Goal: Task Accomplishment & Management: Complete application form

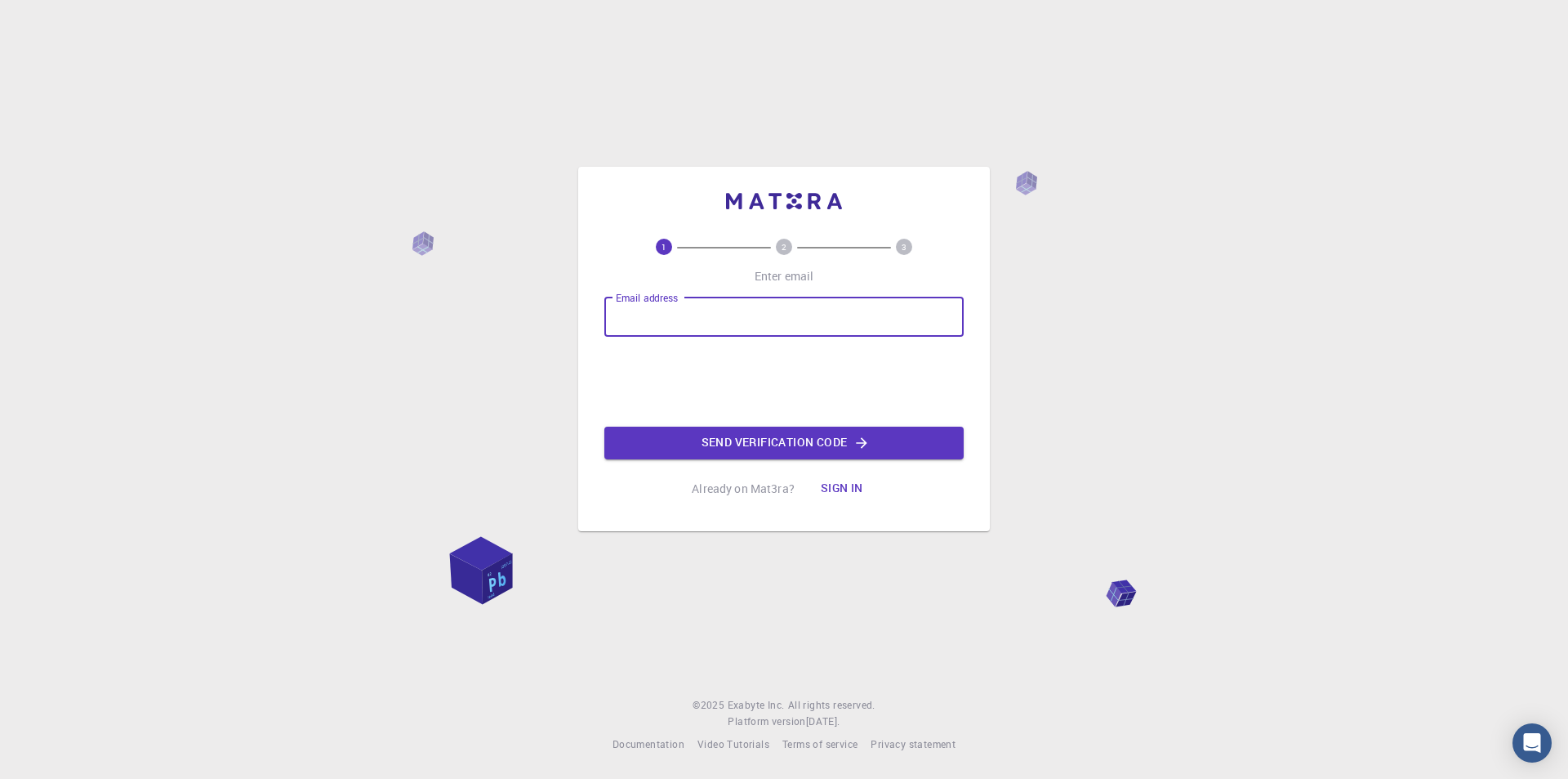
click at [783, 330] on input "Email address" at bounding box center [784, 317] width 360 height 39
type input "manoj.kumar@mt.iitr.ac.in"
click at [779, 446] on button "Send verification code" at bounding box center [784, 443] width 360 height 33
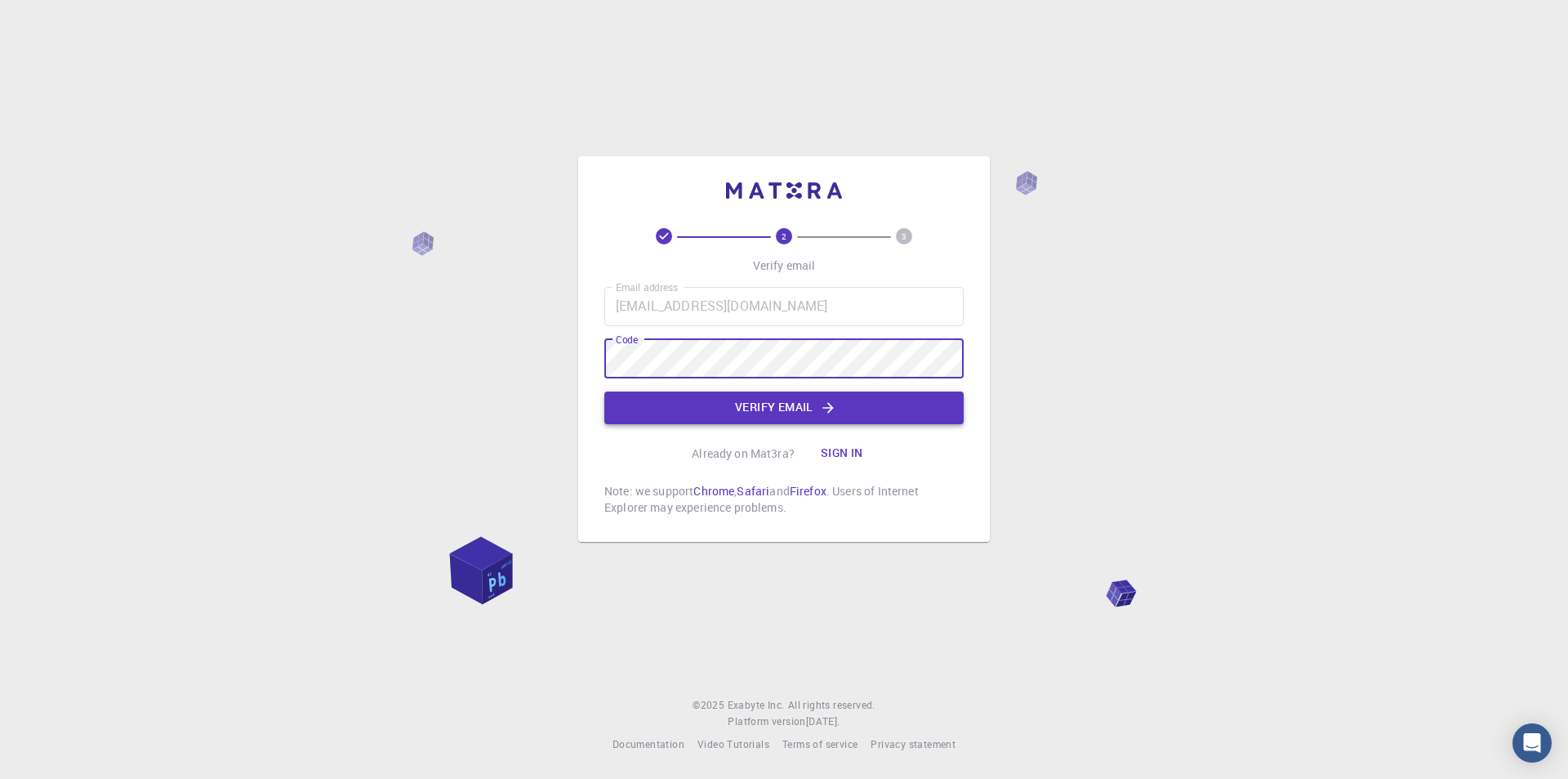
click at [761, 396] on button "Verify email" at bounding box center [784, 408] width 360 height 33
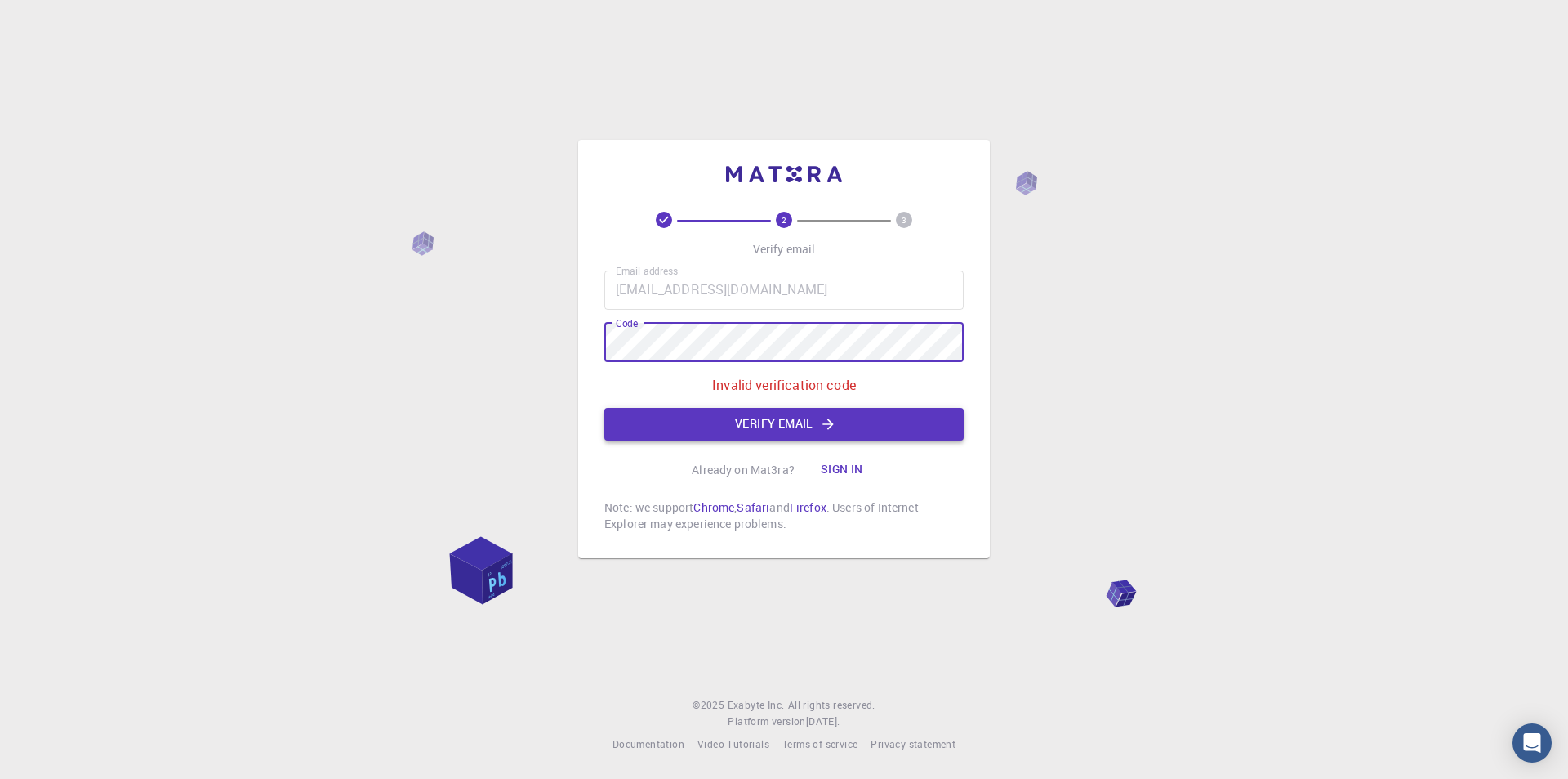
click at [737, 414] on button "Verify email" at bounding box center [784, 423] width 360 height 33
click at [330, 376] on div "2 3 Verify email Email address manoj.kumar@mt.iitr.ac.in Email address Code Cod…" at bounding box center [784, 389] width 1568 height 779
click at [867, 431] on button "Verify email" at bounding box center [784, 423] width 360 height 33
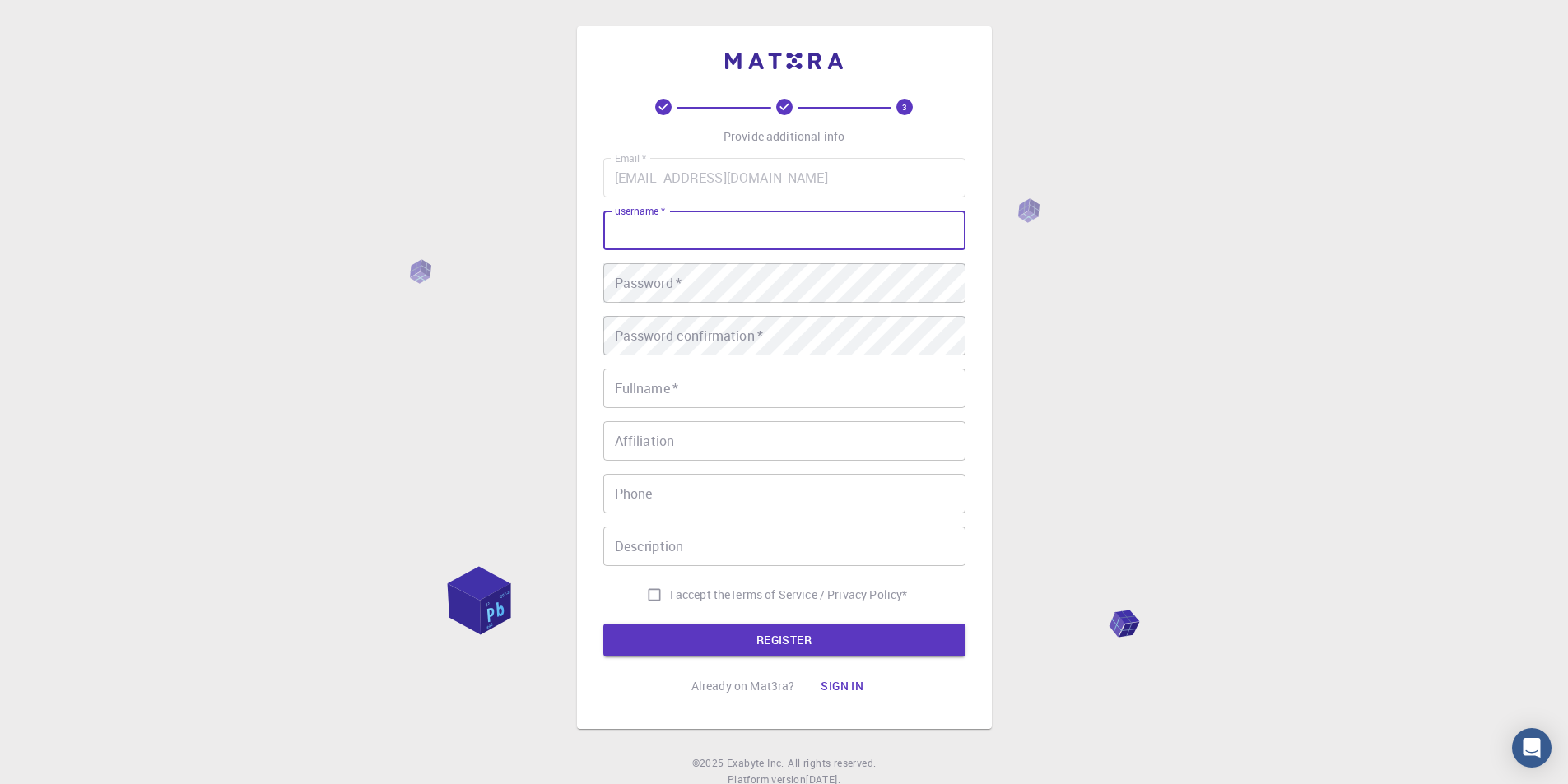
click at [800, 228] on input "username   *" at bounding box center [784, 230] width 362 height 40
click at [764, 237] on input "username   *" at bounding box center [784, 230] width 362 height 40
type input "Manoj"
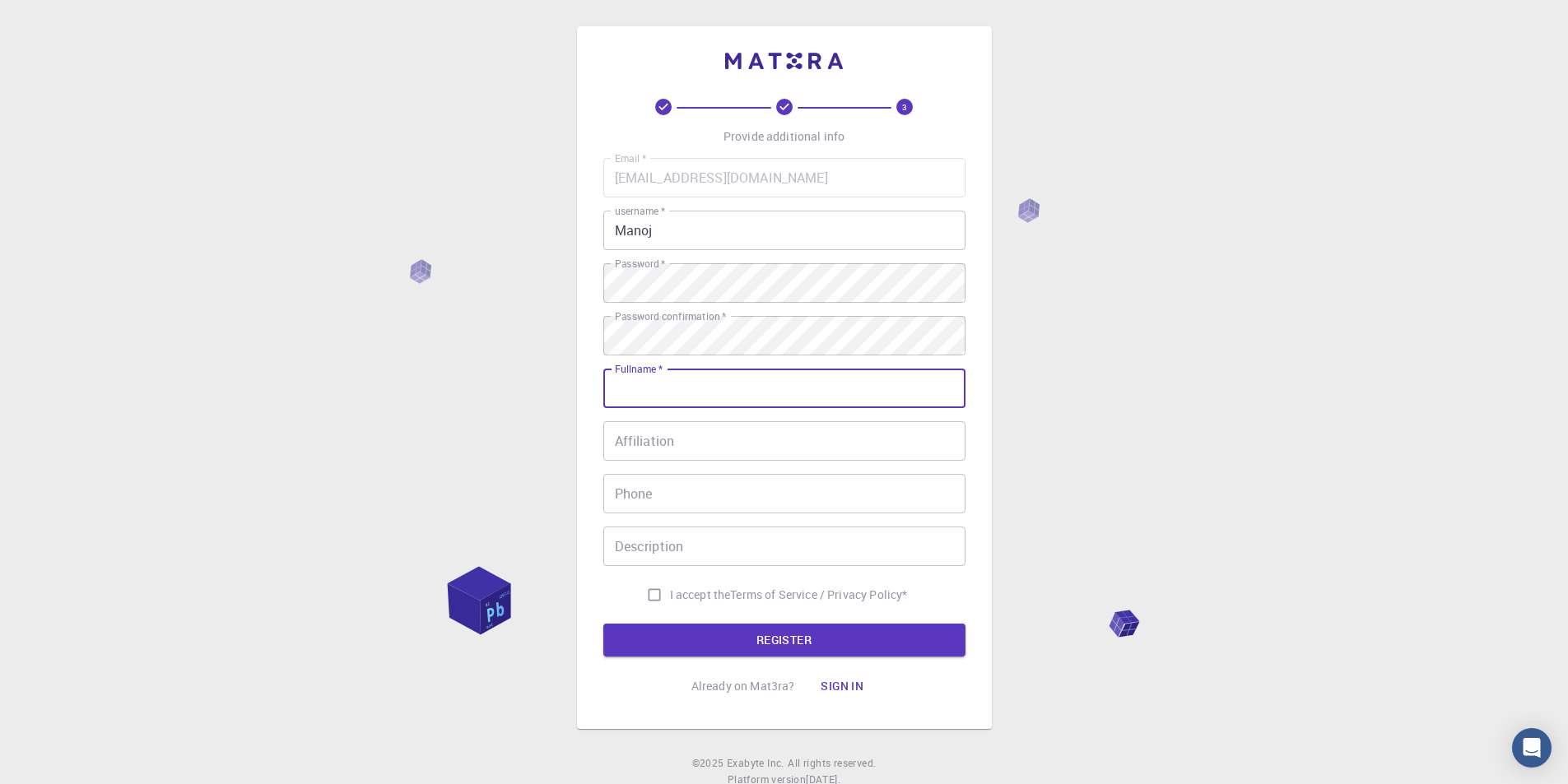
click at [750, 372] on input "Fullname   *" at bounding box center [784, 388] width 362 height 40
type input "B. Venkata Manoj Kumar"
type input "08755746590"
click at [629, 386] on input "B. Venkata Manoj Kumar" at bounding box center [784, 388] width 362 height 40
type input "B Venkata Manoj Kumar"
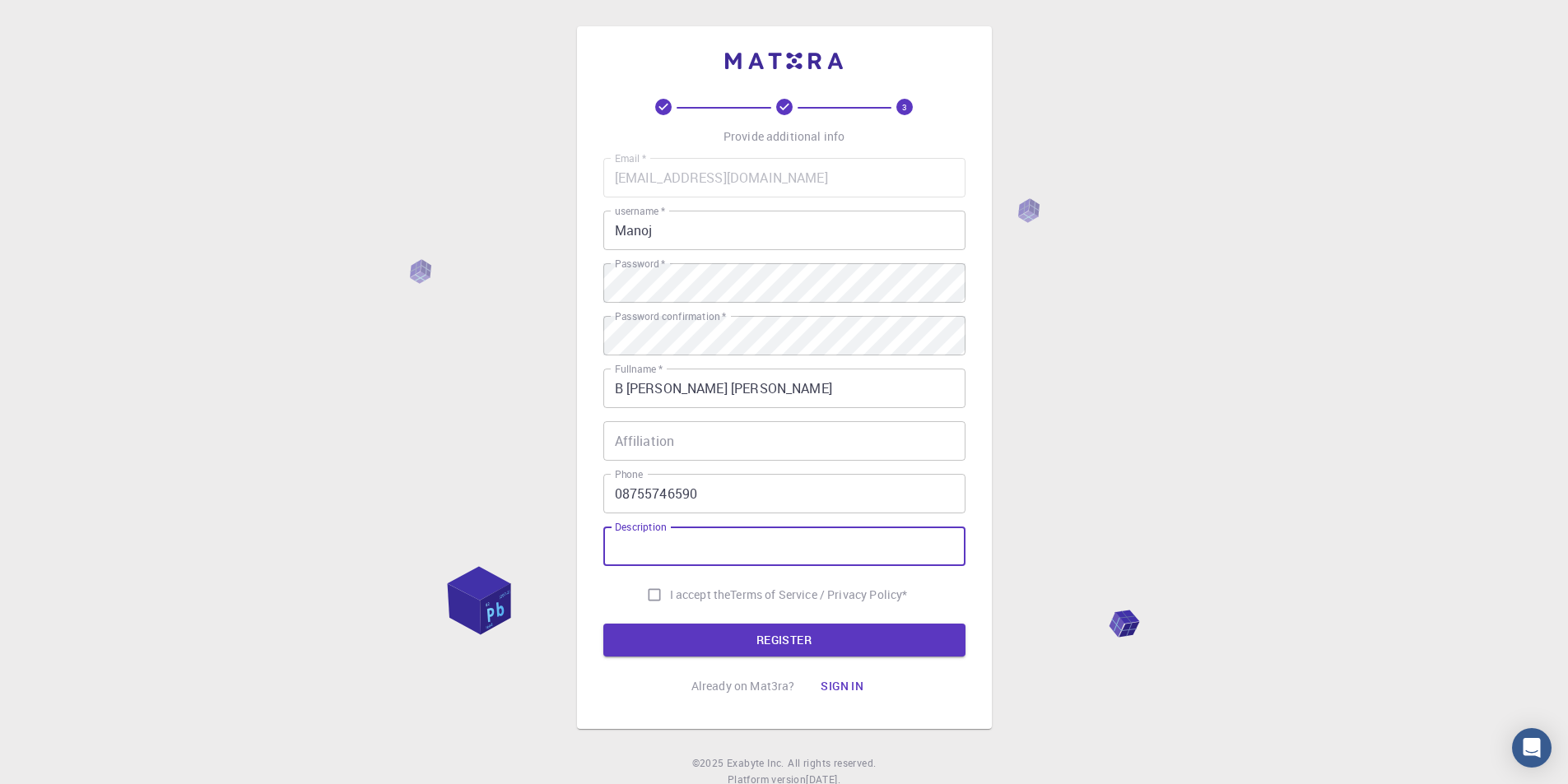
click at [690, 546] on input "Description" at bounding box center [784, 546] width 362 height 40
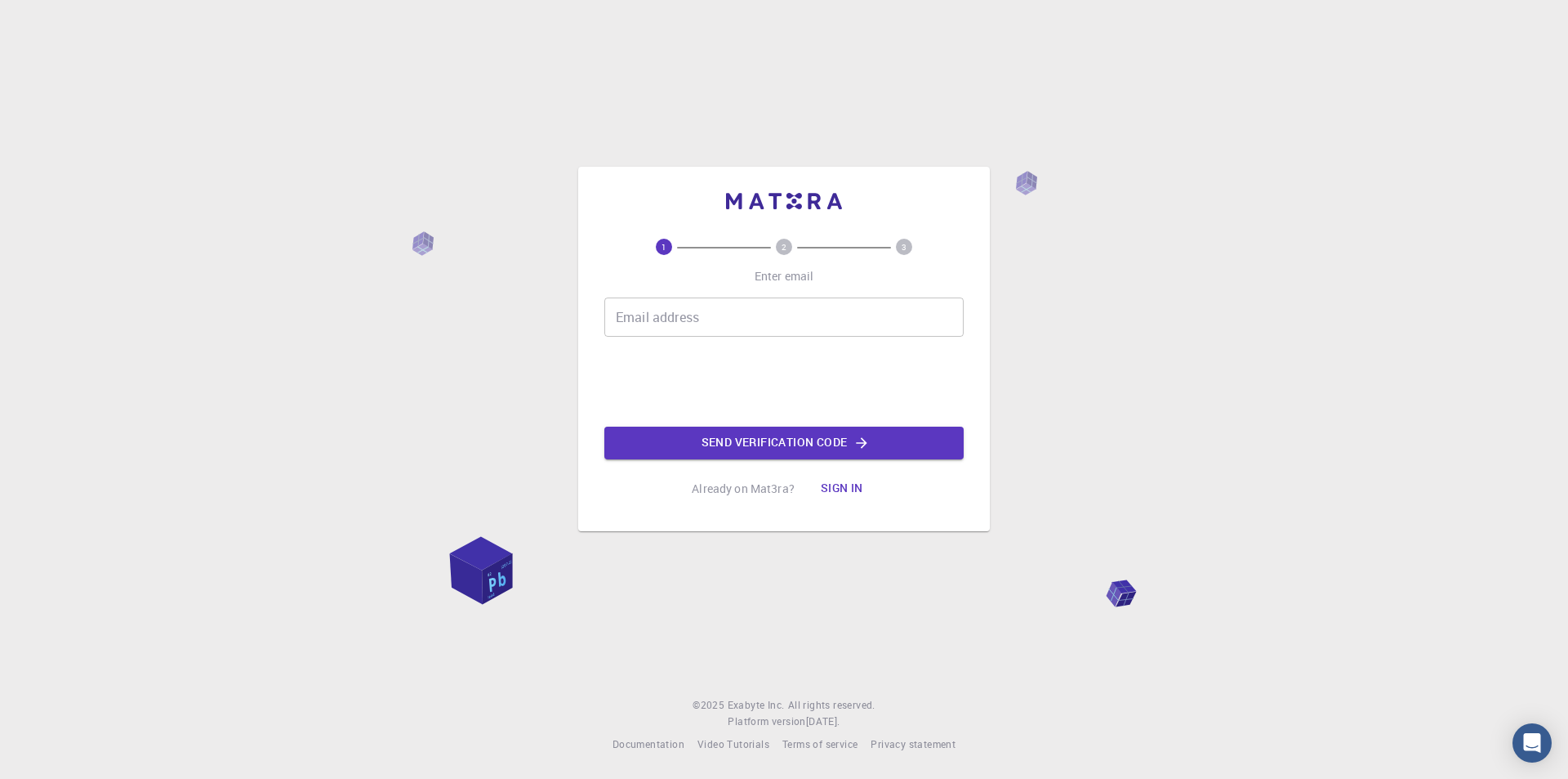
click at [748, 305] on input "Email address" at bounding box center [784, 317] width 360 height 39
type input "manojpatruni@gmail.com"
click at [778, 434] on button "Send verification code" at bounding box center [784, 443] width 360 height 33
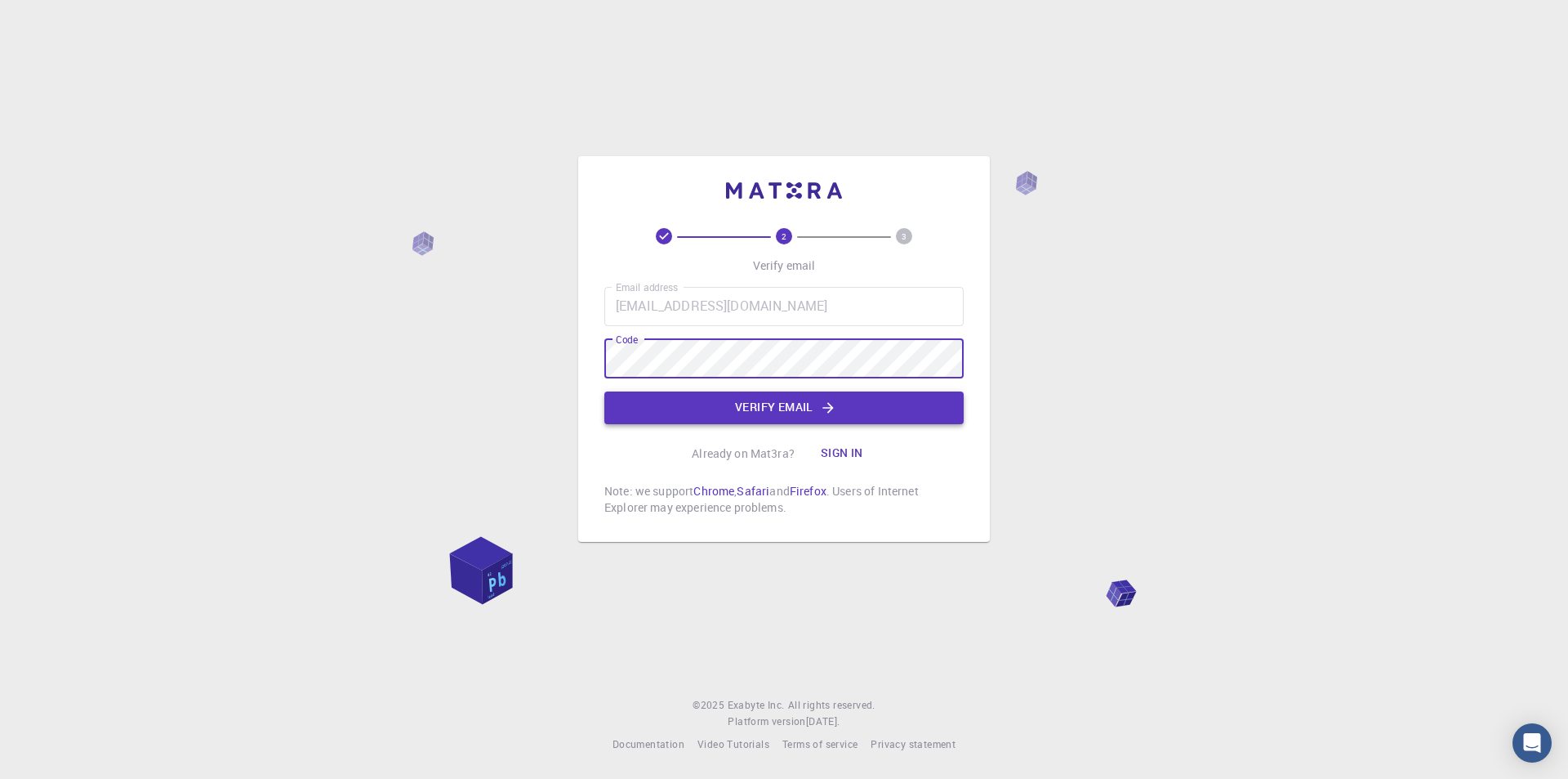
click at [753, 406] on button "Verify email" at bounding box center [784, 408] width 360 height 33
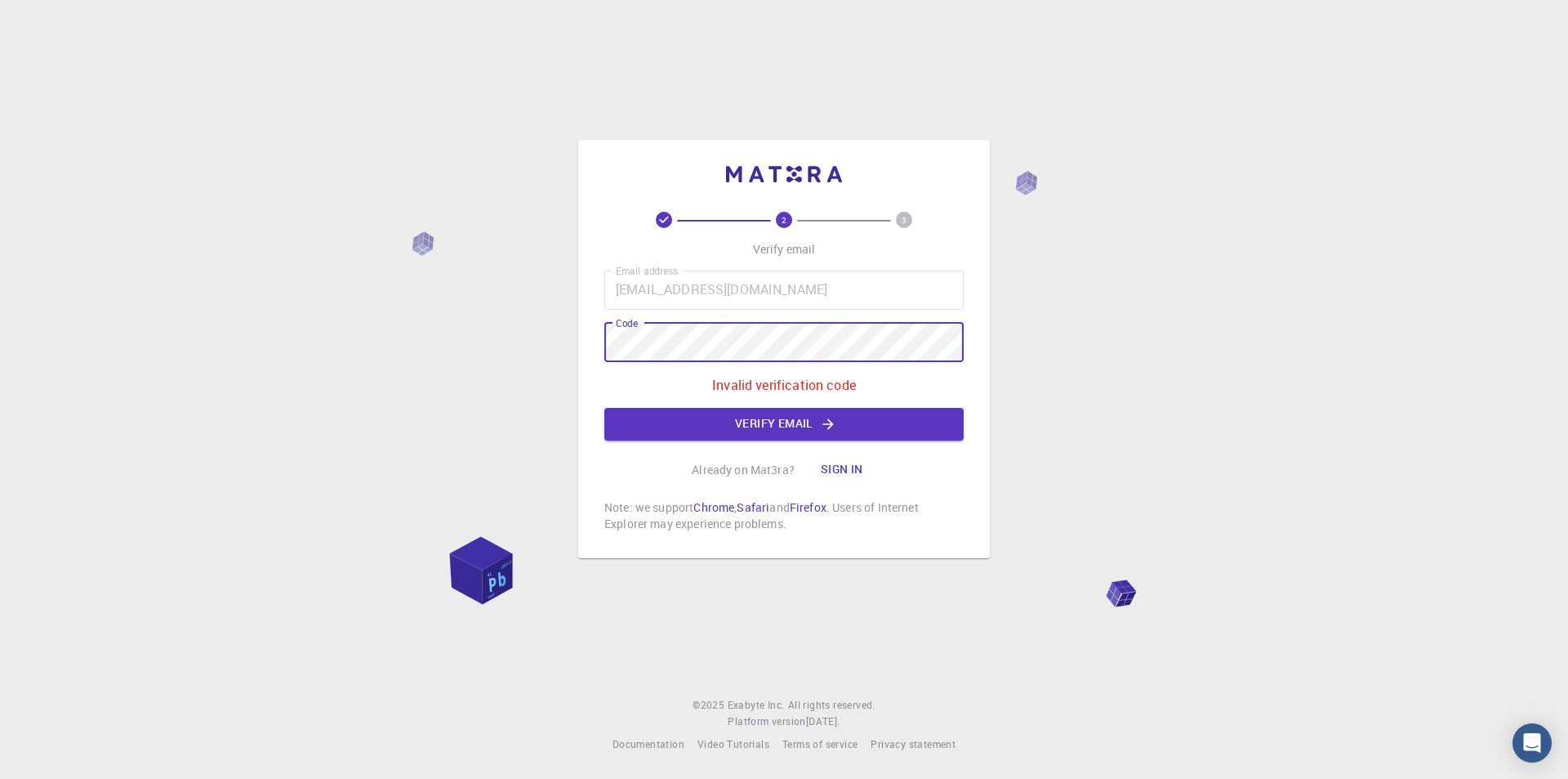
click at [479, 347] on div "2 3 Verify email Email address manojpatruni@gmail.com Email address Code Code I…" at bounding box center [784, 389] width 1568 height 779
click at [712, 406] on div "Email address manojpatruni@gmail.com Email address Code Code Invalid verificati…" at bounding box center [784, 356] width 360 height 170
click at [712, 415] on button "Verify email" at bounding box center [784, 423] width 360 height 33
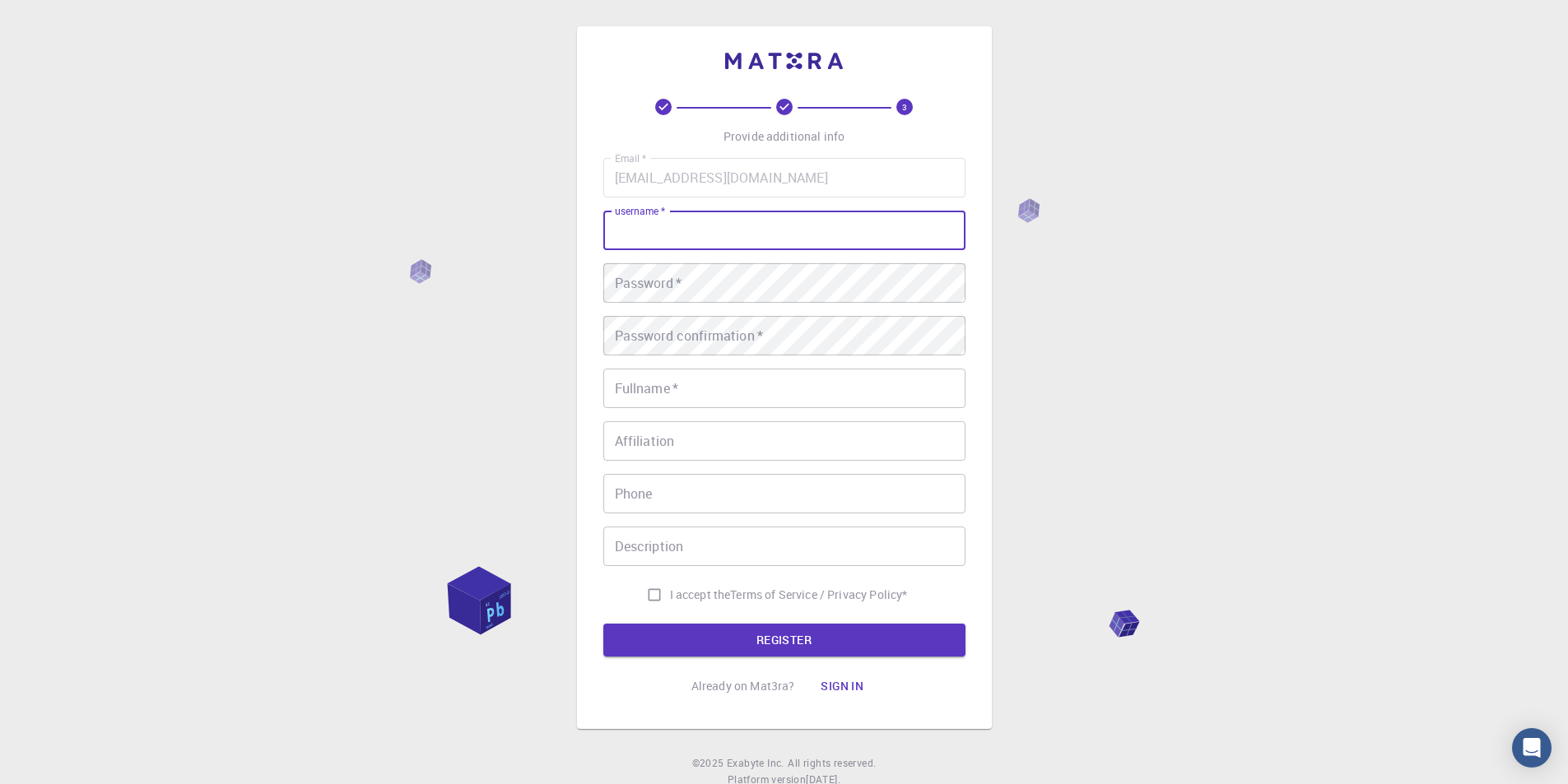
click at [698, 232] on input "username   *" at bounding box center [784, 230] width 362 height 40
click at [692, 233] on input "username   *" at bounding box center [784, 230] width 362 height 40
type input "m"
type input "Manoj"
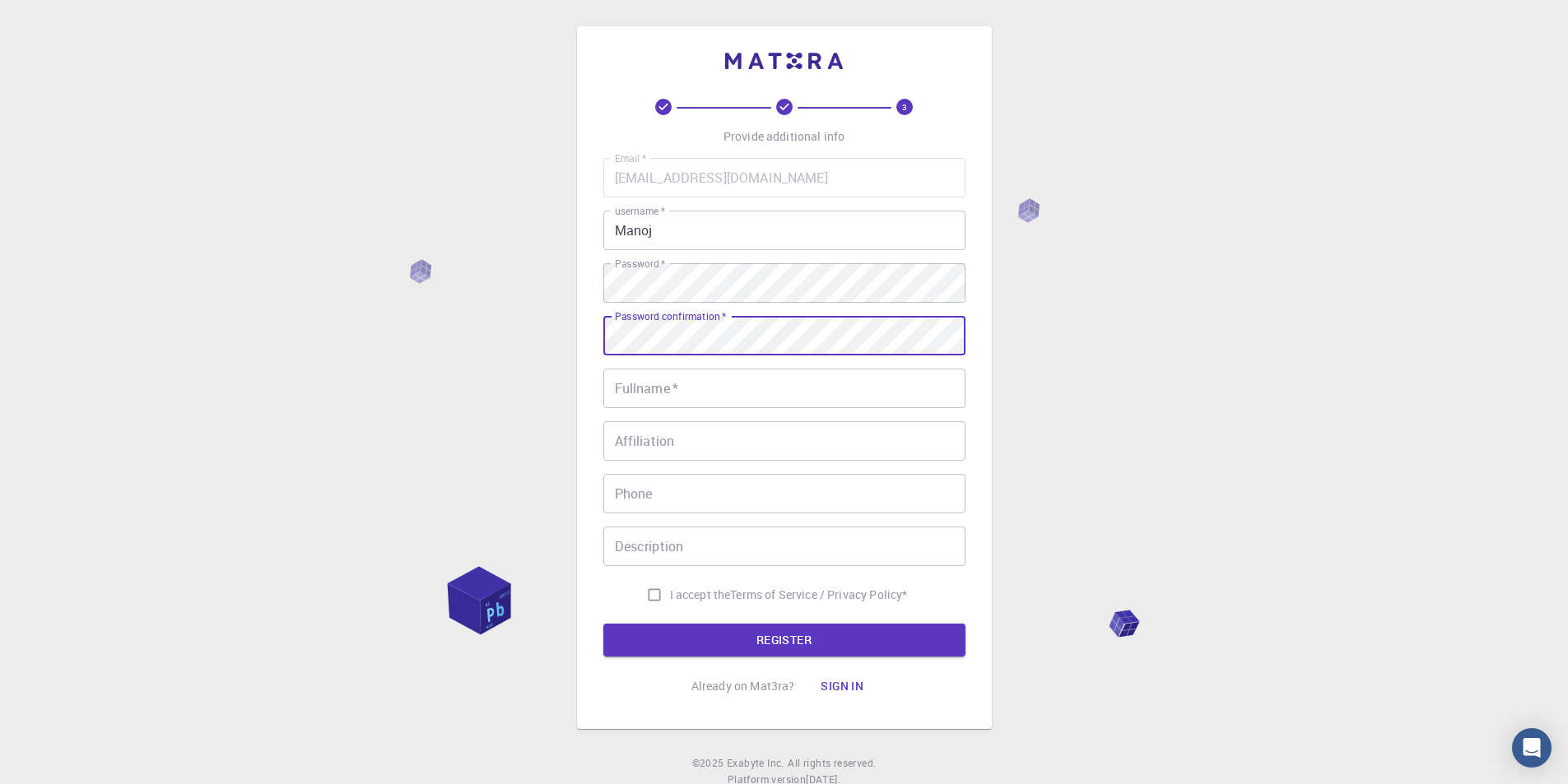
click at [670, 387] on input "Fullname   *" at bounding box center [784, 388] width 362 height 40
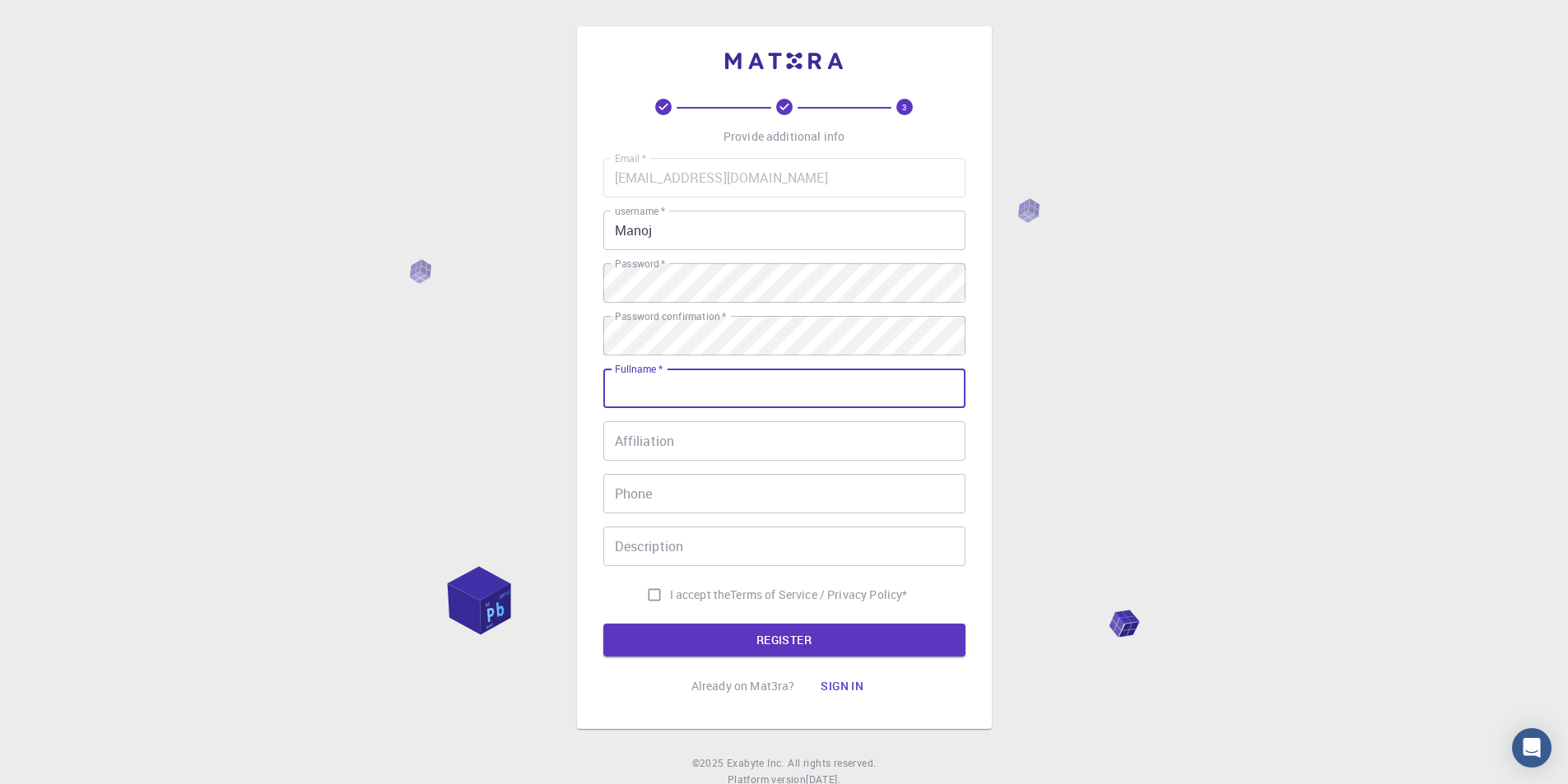
type input "B. Venkata Manoj Kumar"
type input "08755746590"
click at [625, 390] on input "B. Venkata Manoj Kumar" at bounding box center [784, 388] width 362 height 40
type input "BVMK"
click at [735, 428] on input "Affiliation" at bounding box center [784, 441] width 362 height 40
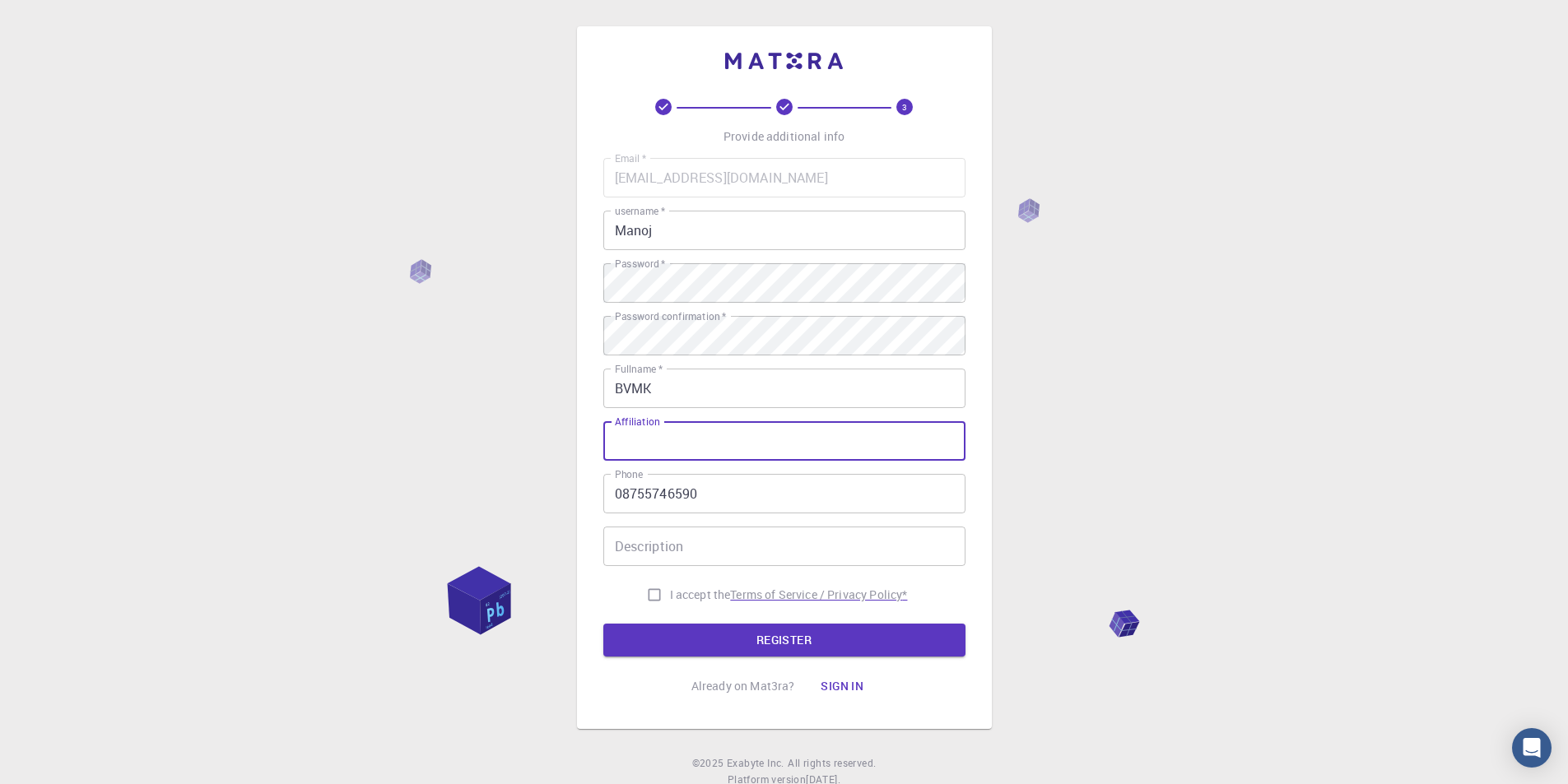
click at [779, 597] on p "Terms of Service / Privacy Policy *" at bounding box center [819, 594] width 177 height 16
click at [738, 644] on button "REGISTER" at bounding box center [784, 640] width 362 height 33
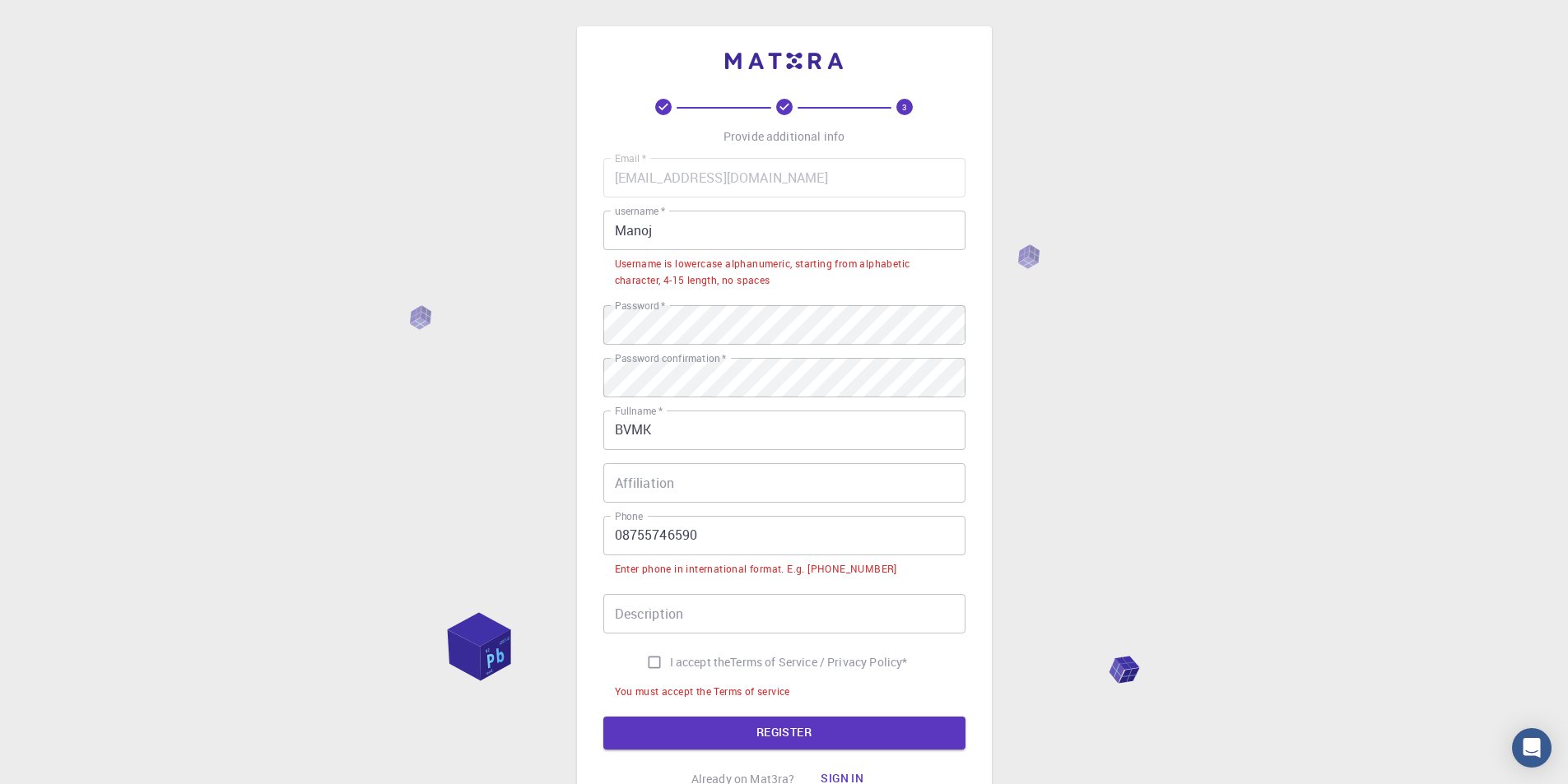
click at [616, 532] on input "08755746590" at bounding box center [784, 535] width 362 height 40
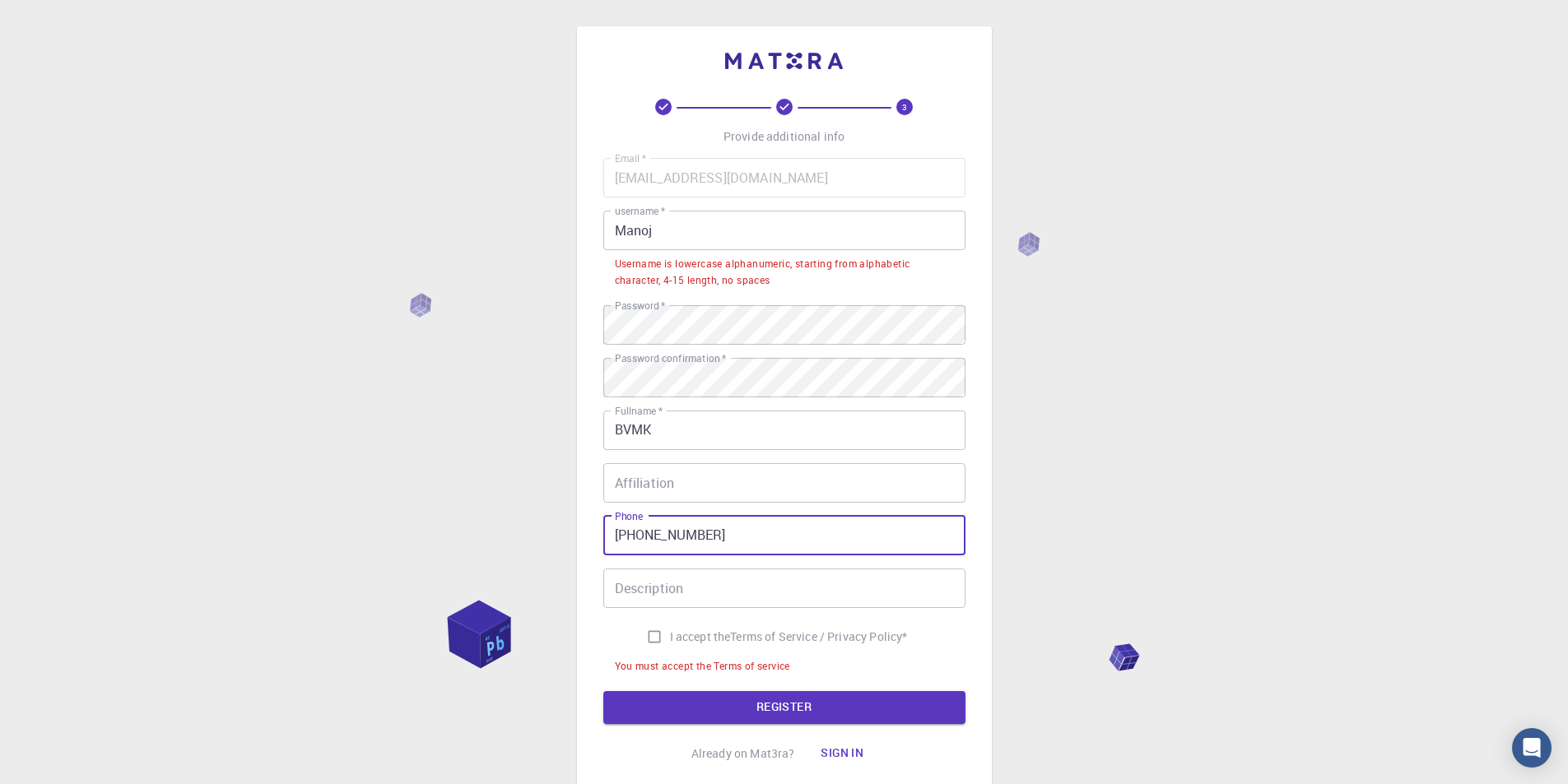
type input "+91-8755746590"
click at [777, 237] on input "Manoj" at bounding box center [784, 230] width 362 height 40
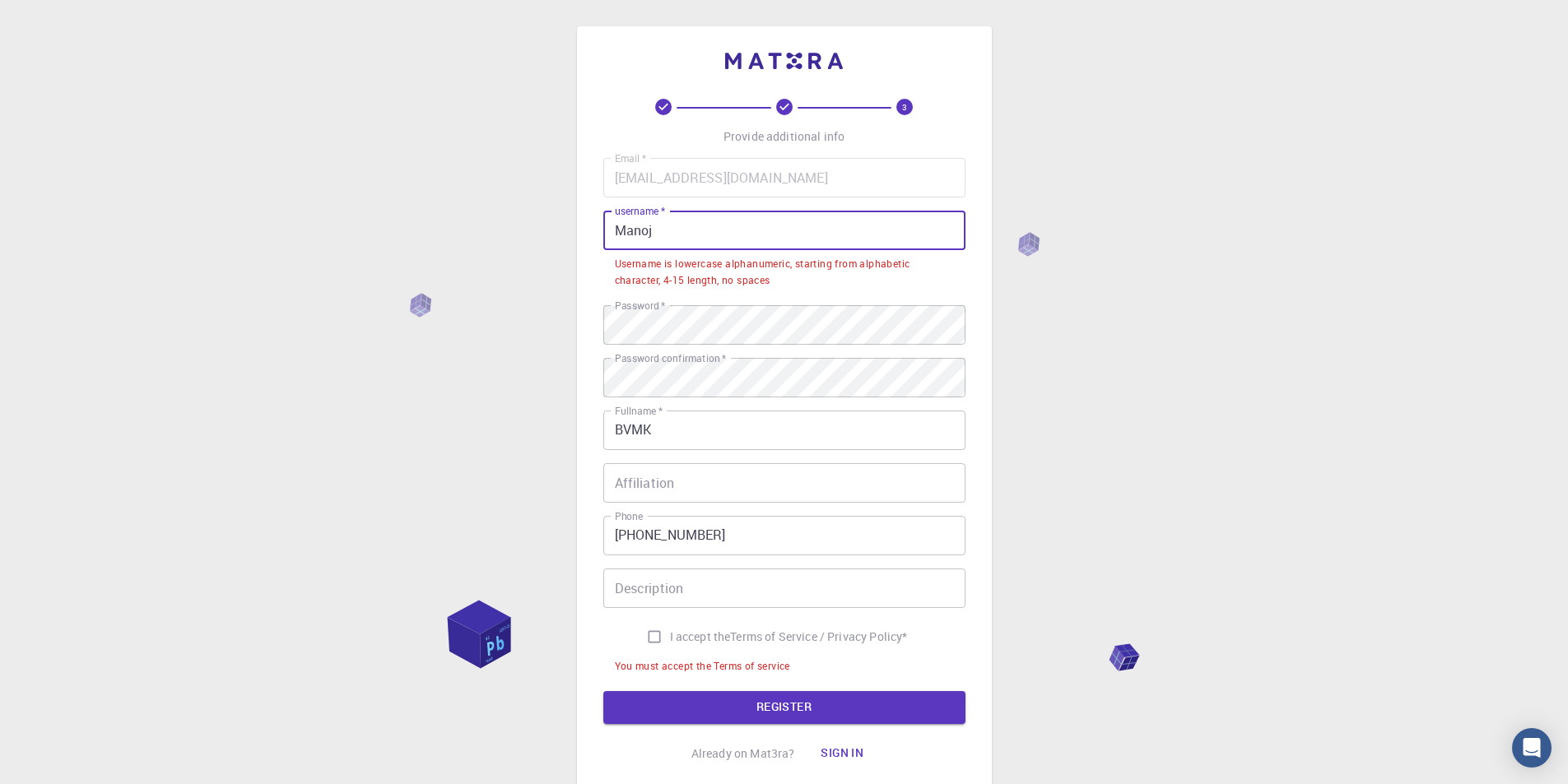
drag, startPoint x: 689, startPoint y: 230, endPoint x: 602, endPoint y: 236, distance: 87.2
click at [603, 236] on input "Manoj" at bounding box center [784, 230] width 362 height 40
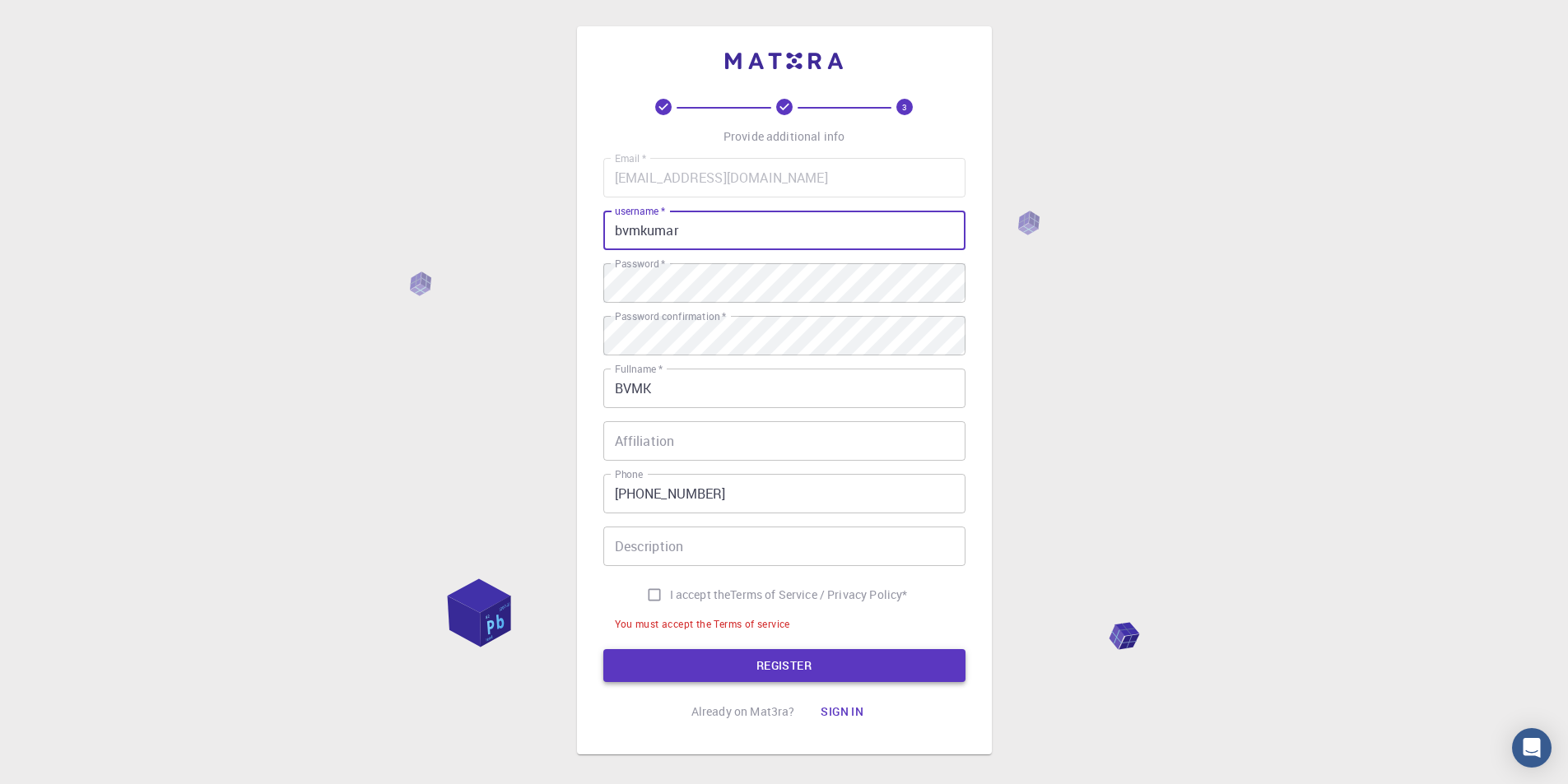
type input "bvmkumar"
click at [748, 671] on button "REGISTER" at bounding box center [784, 665] width 362 height 33
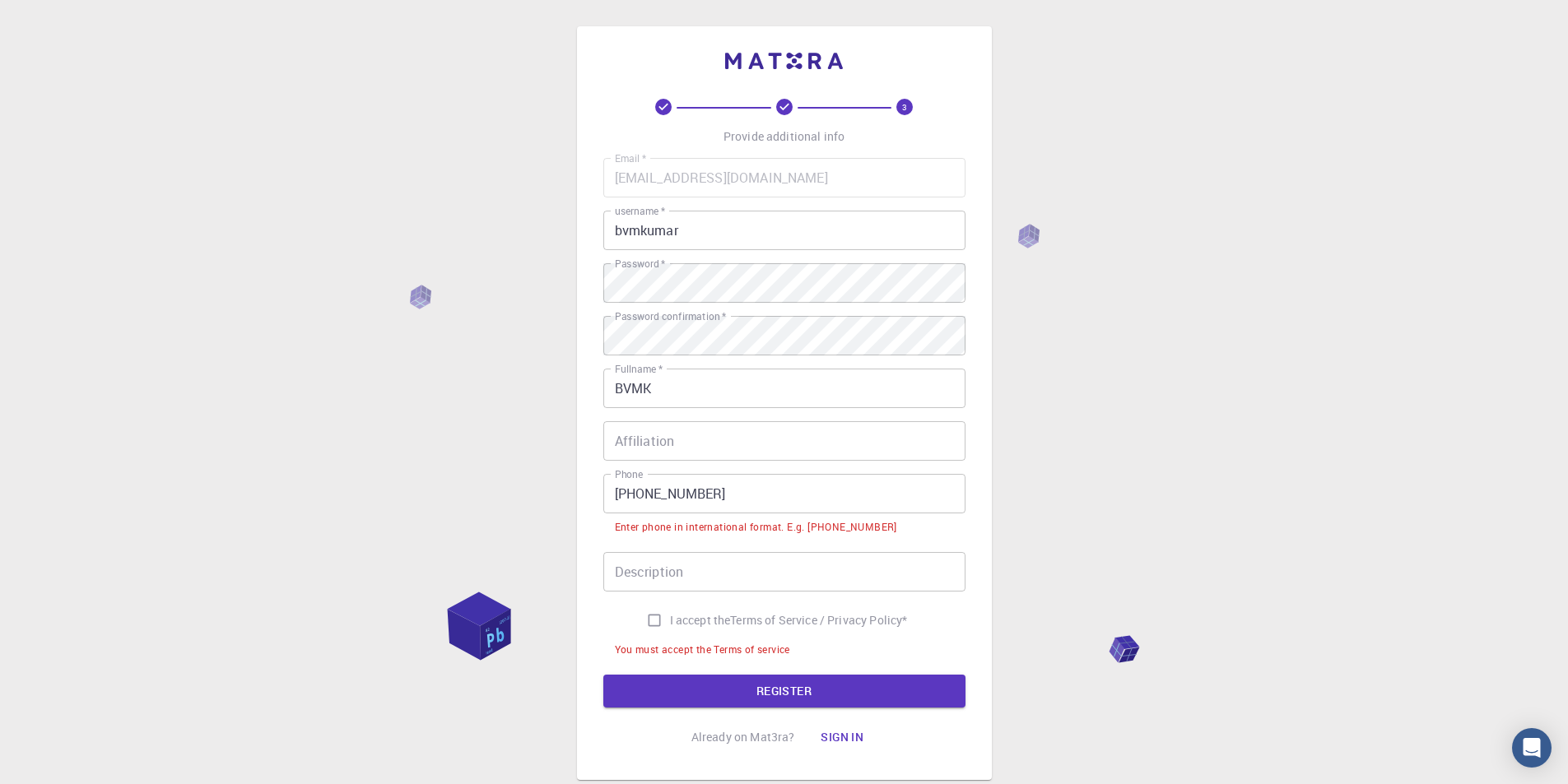
click at [638, 491] on input "+91-8755746590" at bounding box center [784, 493] width 362 height 40
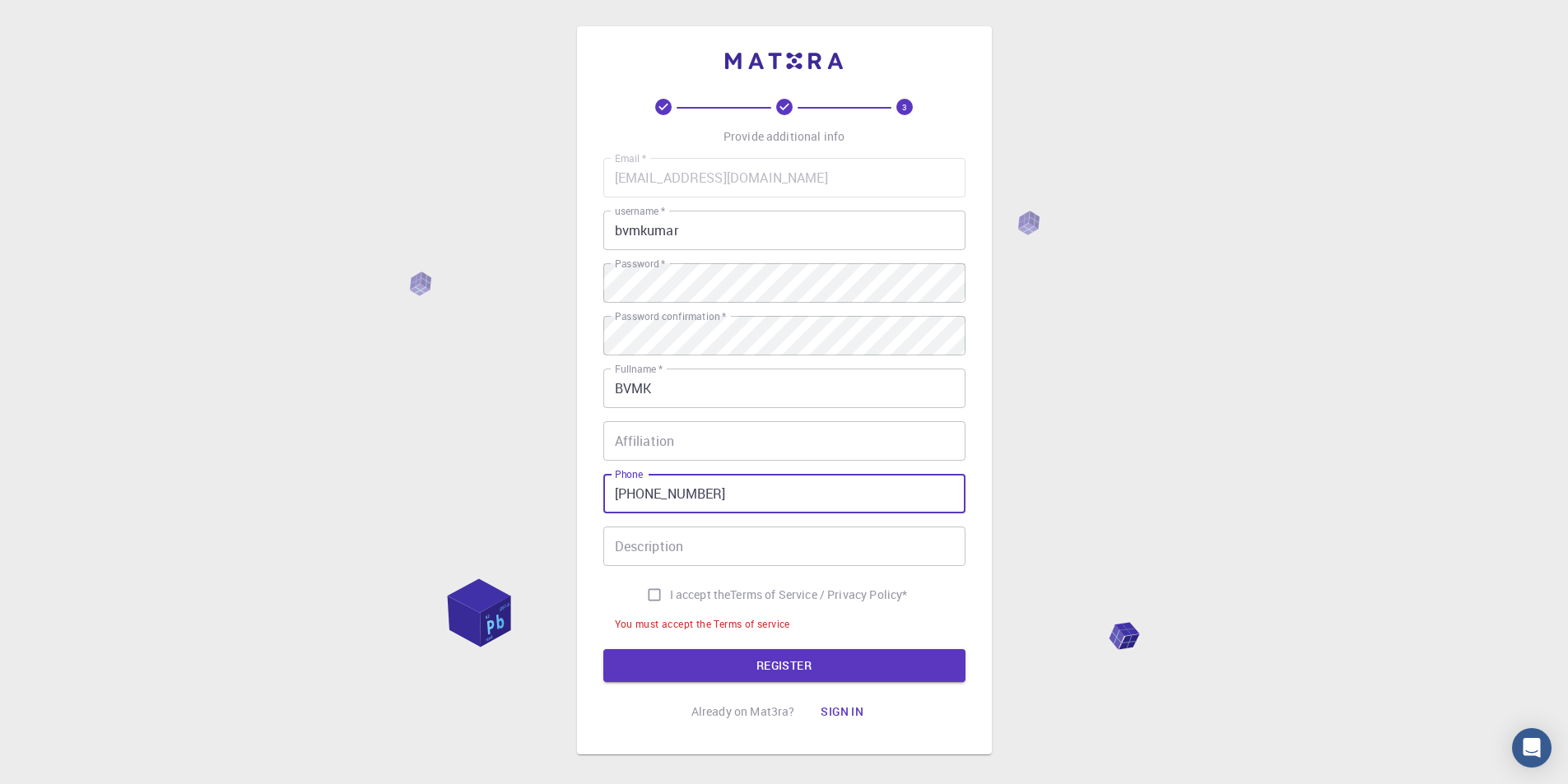
type input "+918755746590"
click at [648, 593] on input "I accept the Terms of Service / Privacy Policy *" at bounding box center [654, 594] width 31 height 31
checkbox input "true"
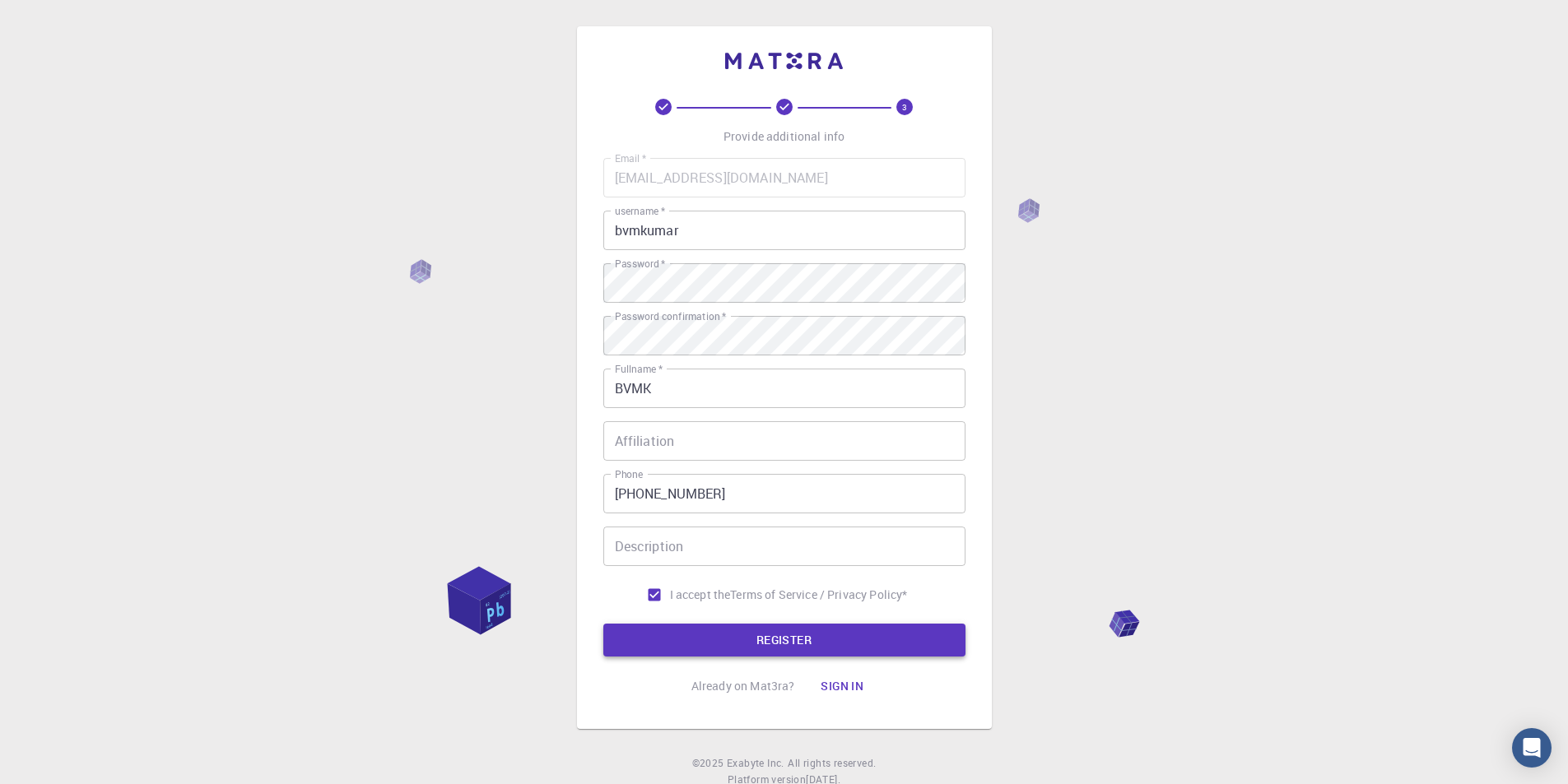
click at [724, 647] on button "REGISTER" at bounding box center [784, 640] width 362 height 33
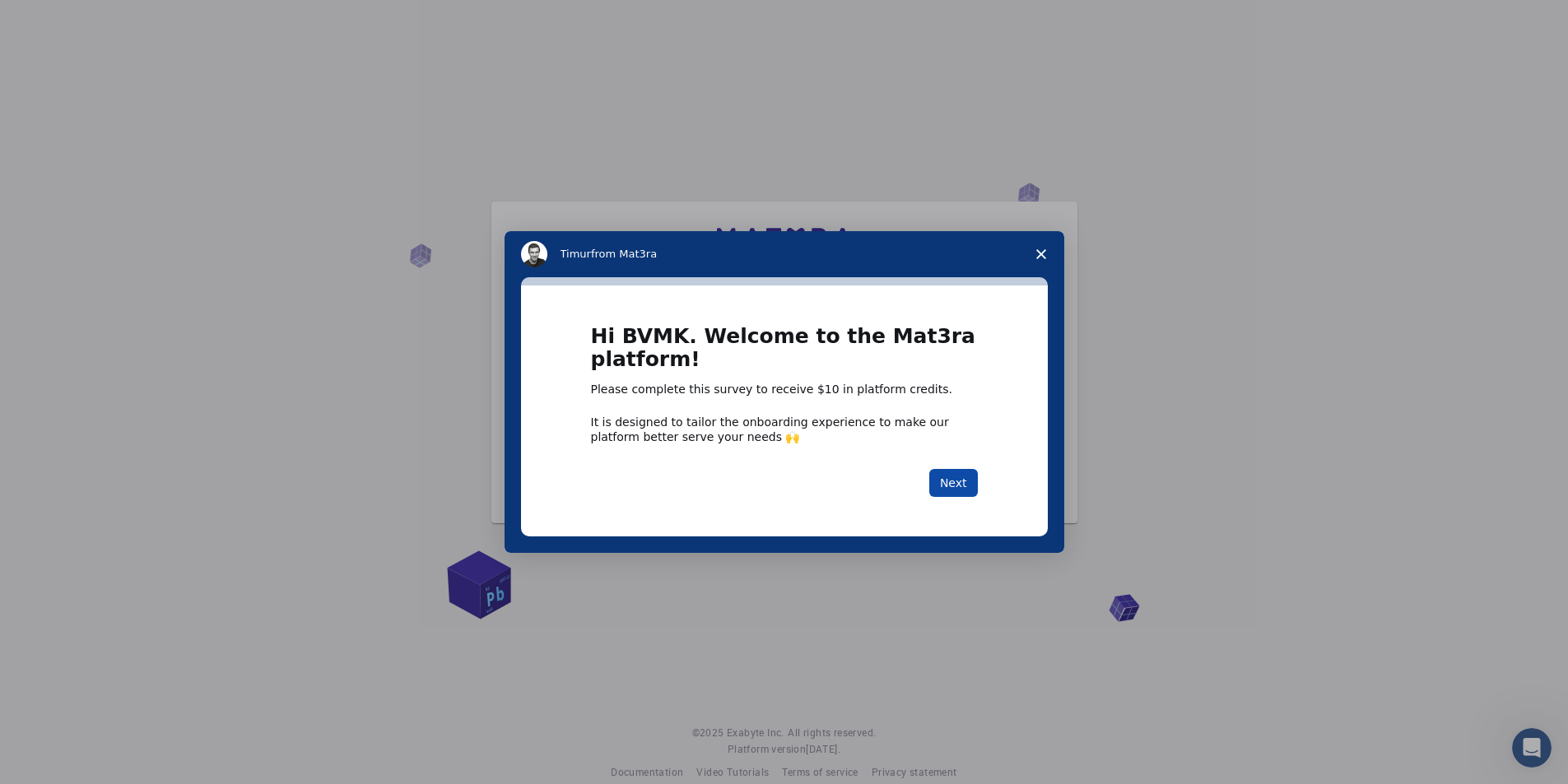
click at [960, 477] on button "Next" at bounding box center [953, 483] width 49 height 28
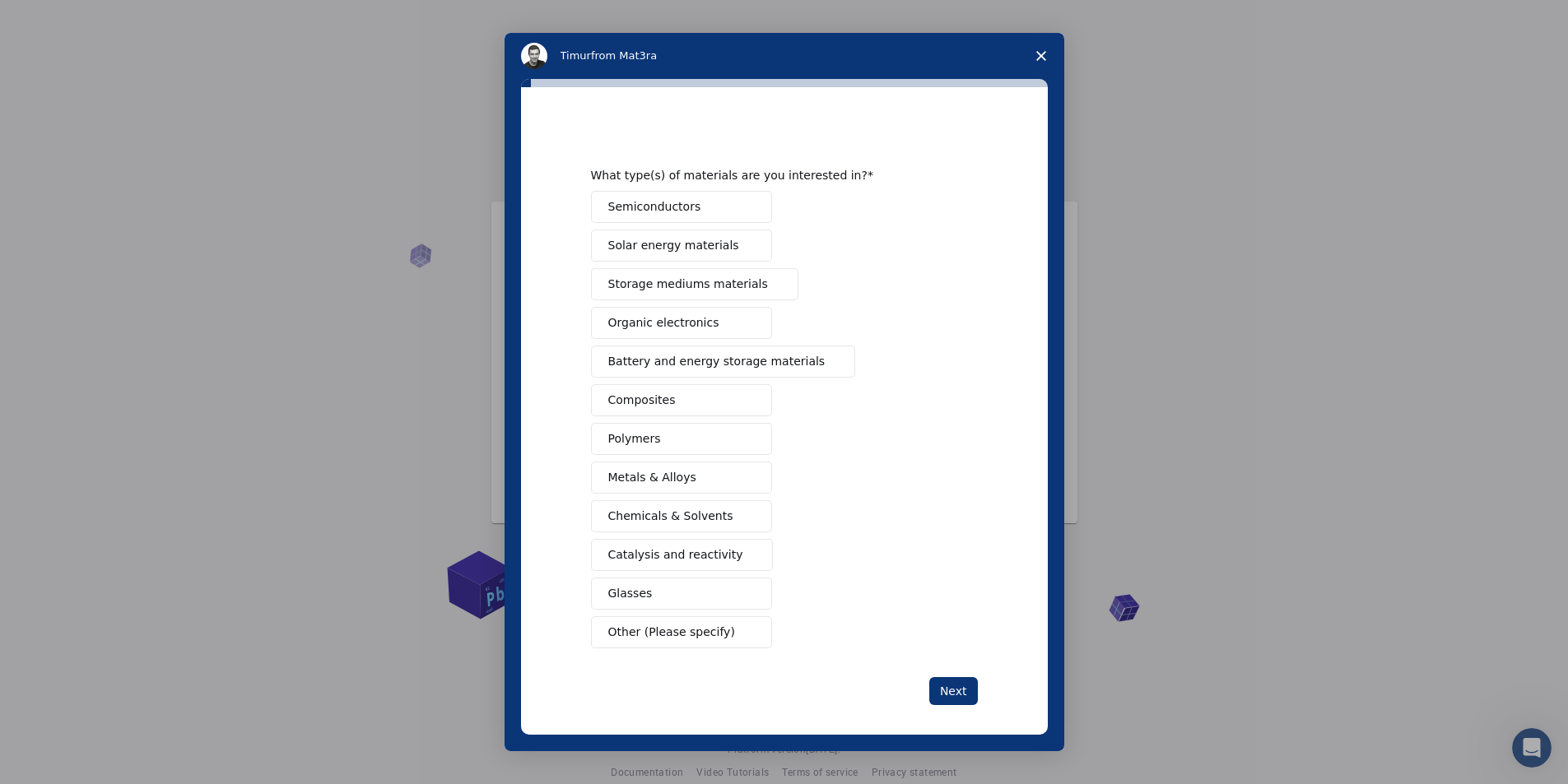
click at [678, 212] on span "Semiconductors" at bounding box center [654, 207] width 93 height 17
click at [728, 205] on button "Semiconductors" at bounding box center [681, 207] width 181 height 32
click at [670, 397] on button "Composites" at bounding box center [681, 400] width 181 height 32
drag, startPoint x: 948, startPoint y: 692, endPoint x: 765, endPoint y: 529, distance: 245.1
click at [813, 573] on div "What type(s) of materials are you interested in? Semiconductors Solar energy ma…" at bounding box center [784, 415] width 387 height 578
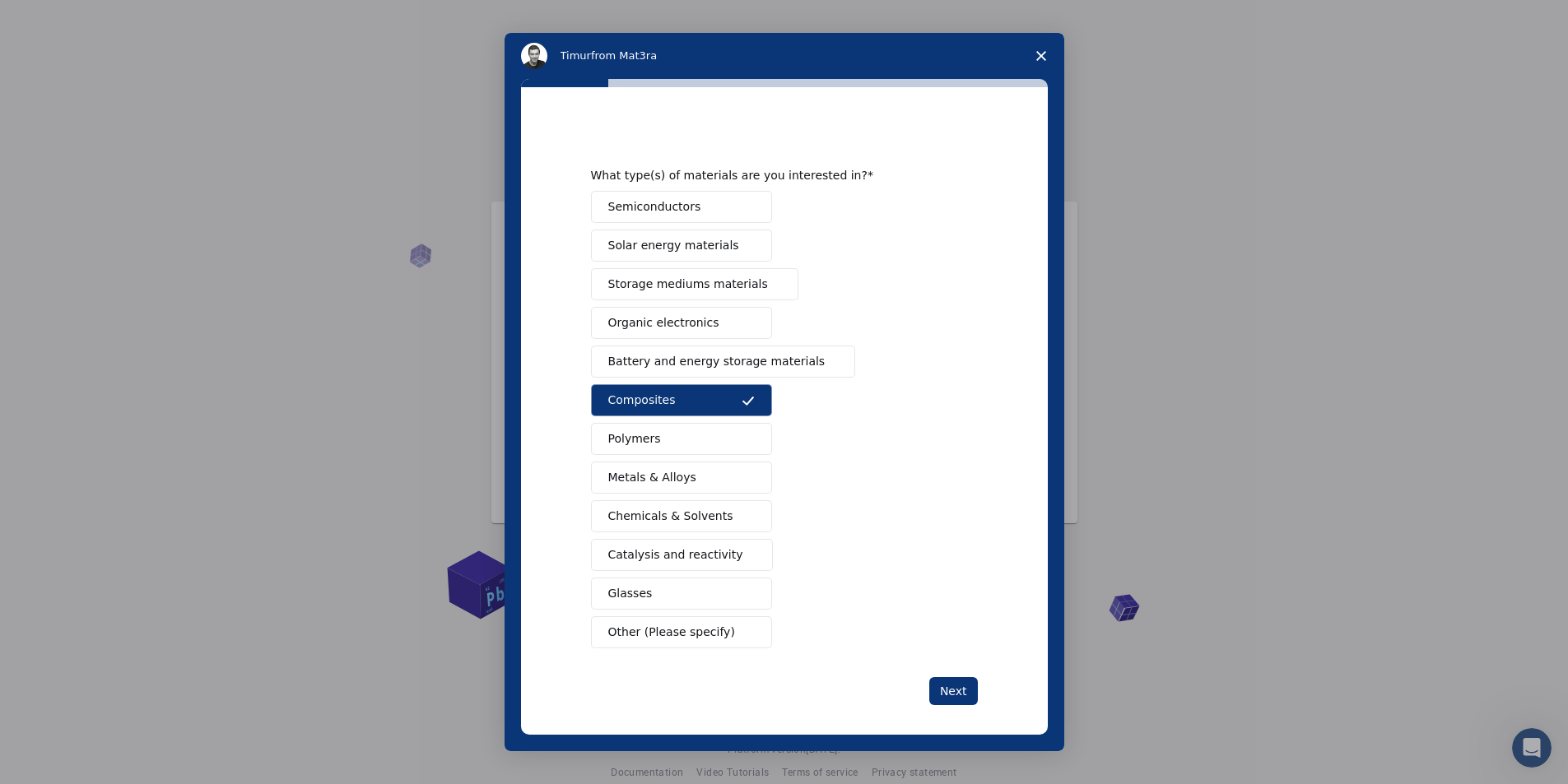
click at [709, 482] on button "Metals & Alloys" at bounding box center [681, 478] width 181 height 32
click at [691, 624] on span "Other (Please specify)" at bounding box center [671, 632] width 127 height 17
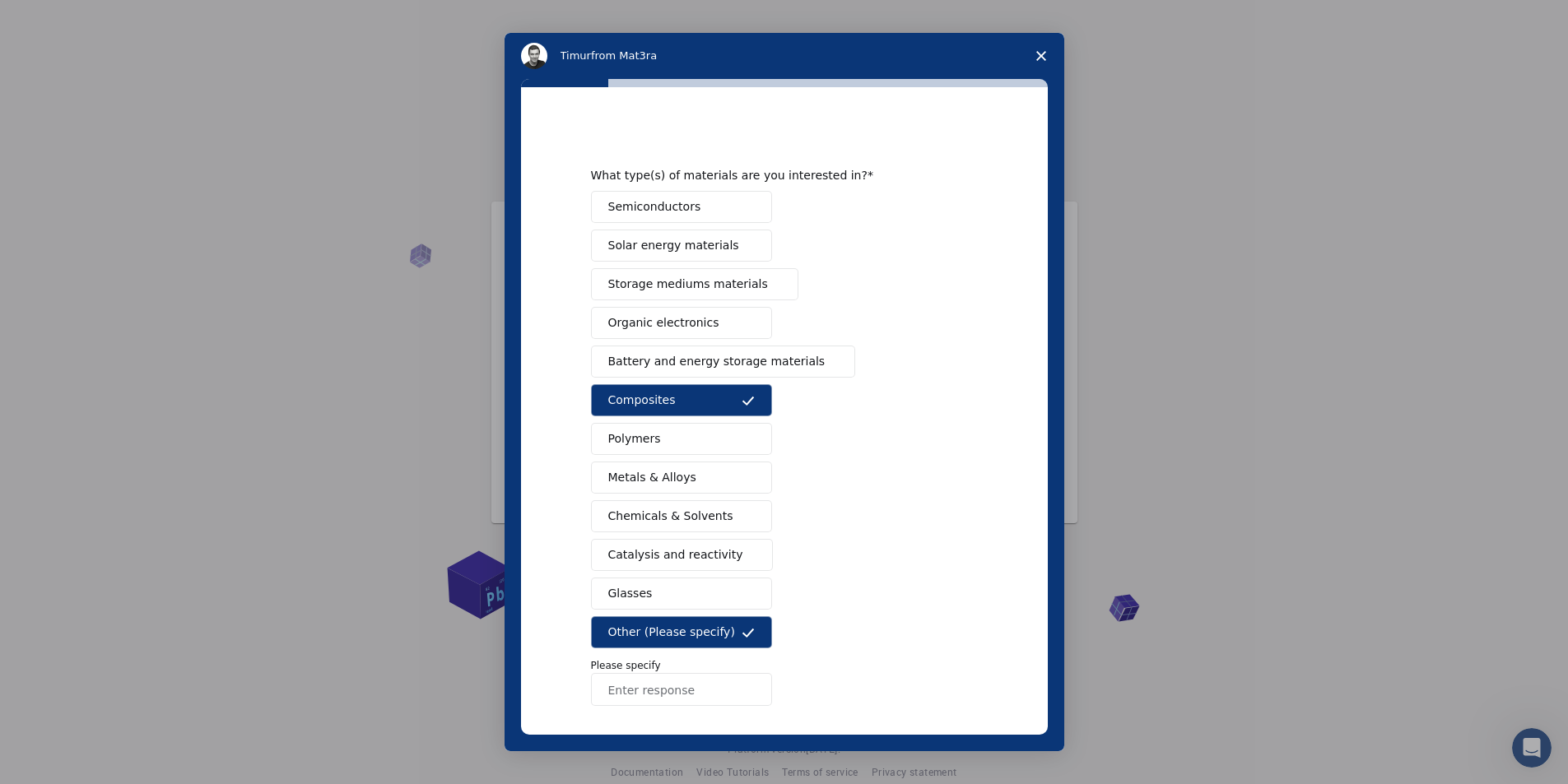
click at [665, 696] on input "Enter response" at bounding box center [681, 689] width 181 height 33
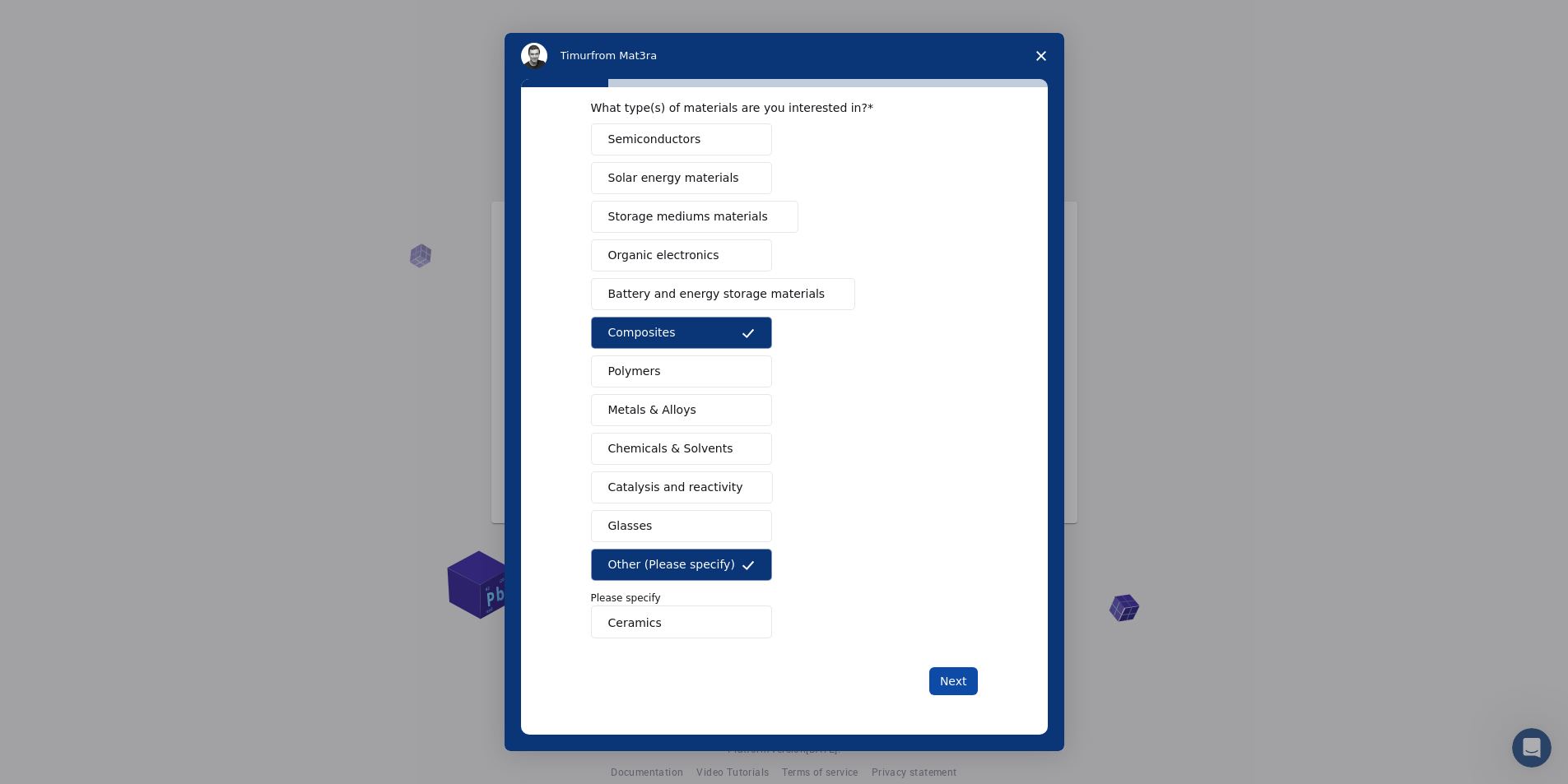
type input "Ceramics"
click at [941, 676] on button "Next" at bounding box center [953, 680] width 49 height 28
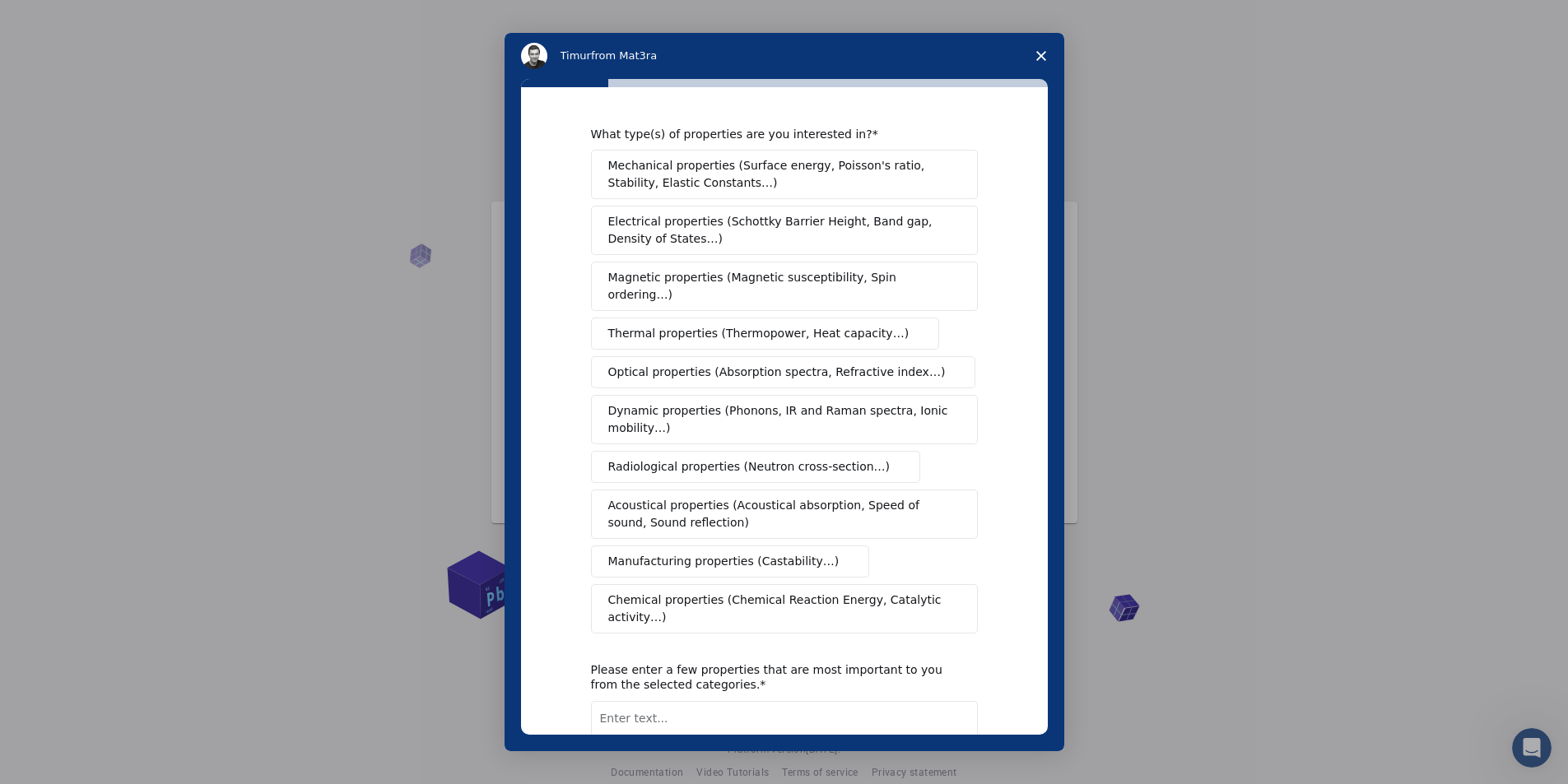
click at [876, 181] on span "Mechanical properties (Surface energy, Poisson's ratio, Stability, Elastic Cons…" at bounding box center [779, 174] width 343 height 35
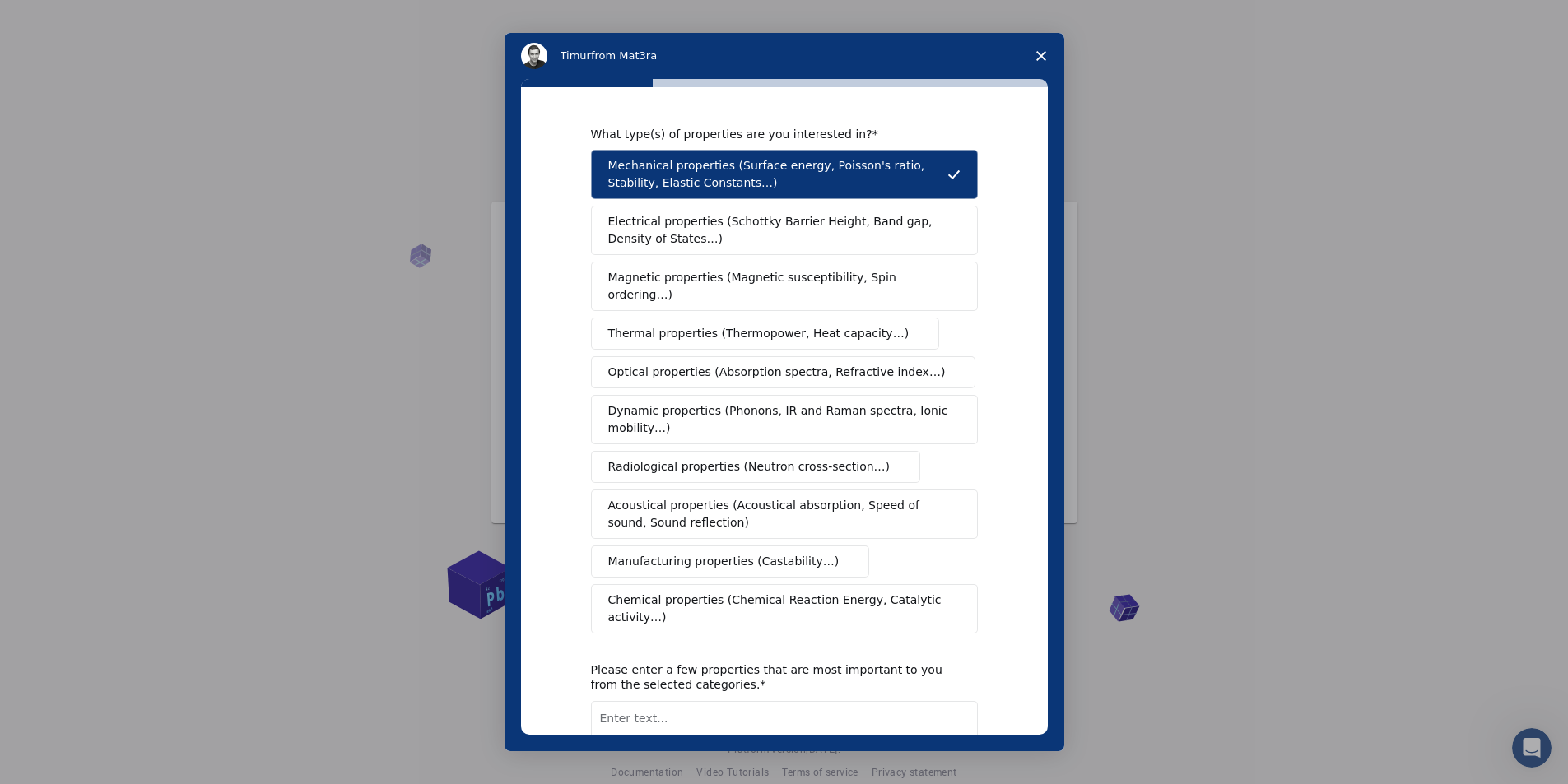
click at [827, 325] on span "Thermal properties (Thermopower, Heat capacity…)" at bounding box center [758, 333] width 301 height 17
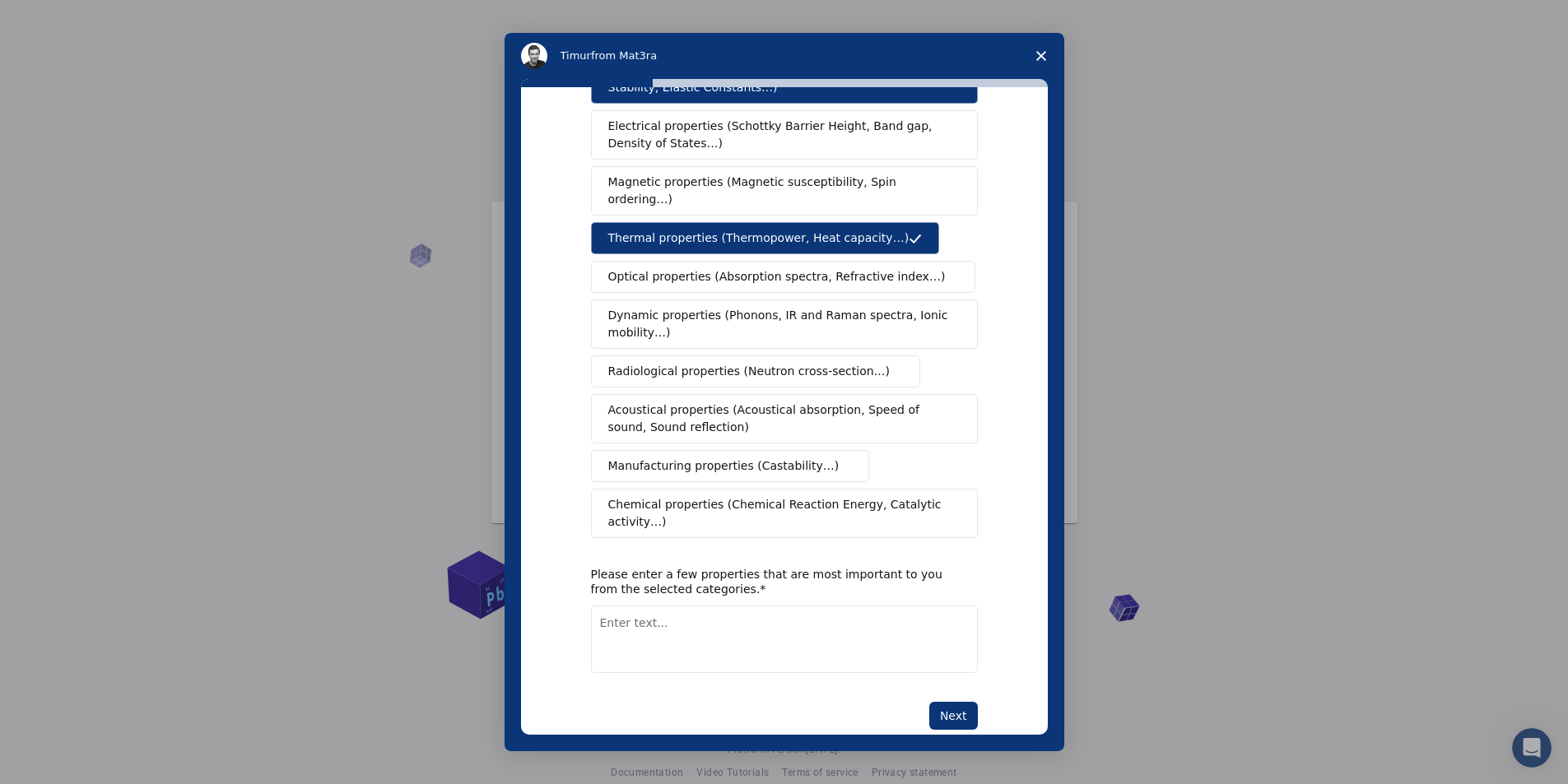
click at [782, 605] on textarea "Enter text..." at bounding box center [784, 639] width 387 height 68
type textarea "Mechanical properties and wear resistance"
click at [947, 701] on button "Next" at bounding box center [953, 715] width 49 height 28
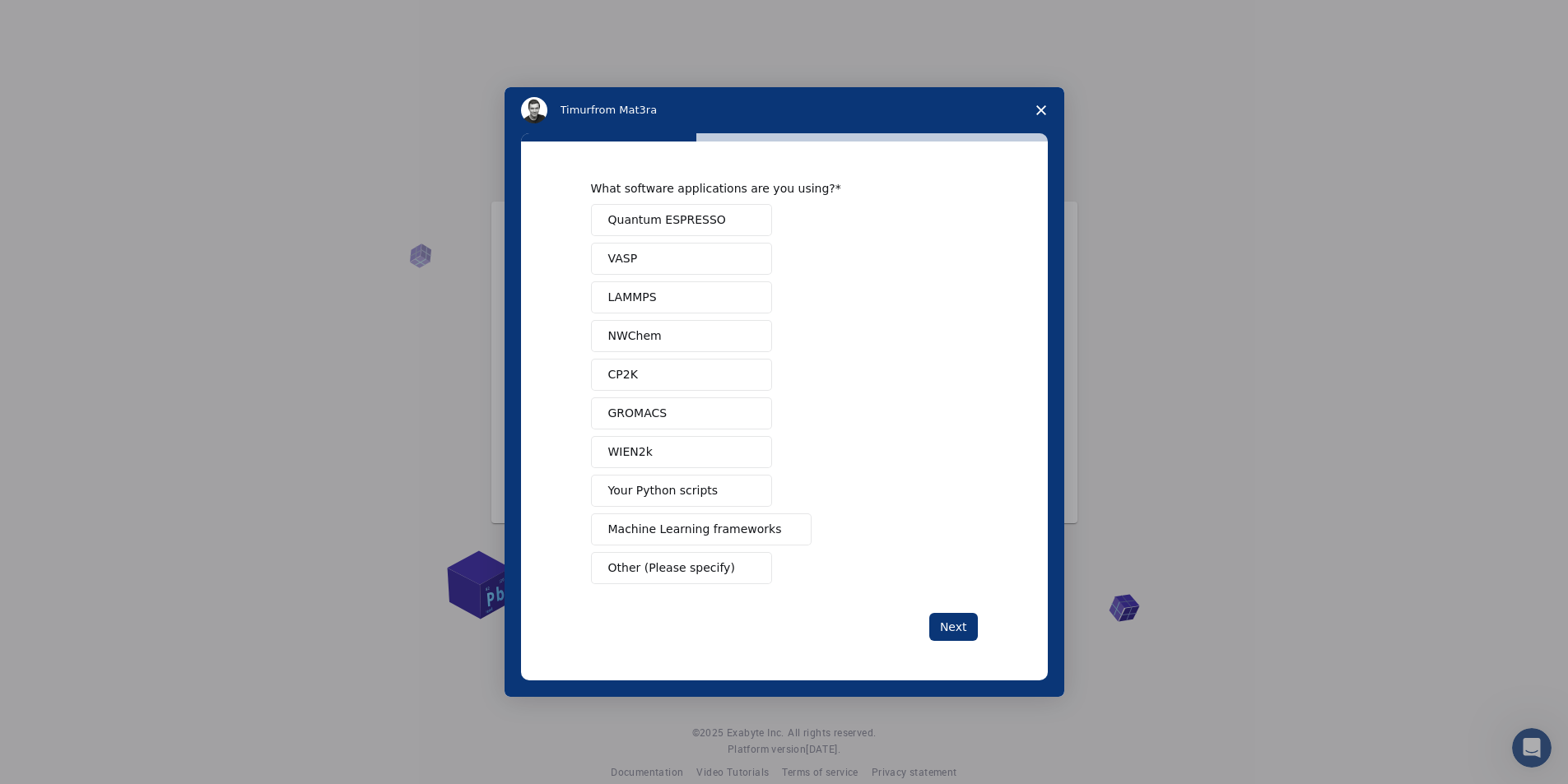
click at [686, 568] on span "Other (Please specify)" at bounding box center [671, 568] width 127 height 17
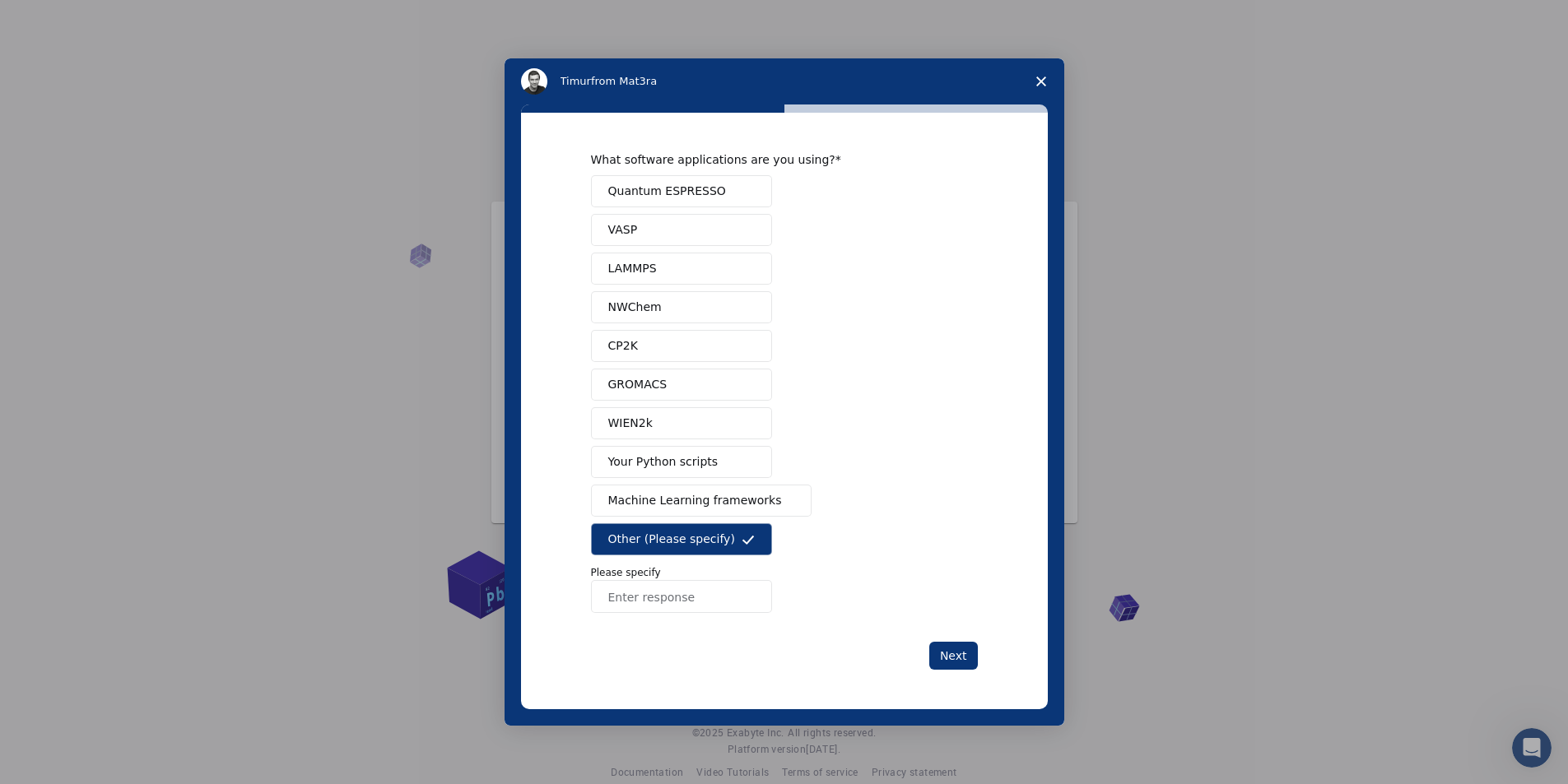
click at [733, 546] on button "Other (Please specify)" at bounding box center [681, 539] width 181 height 32
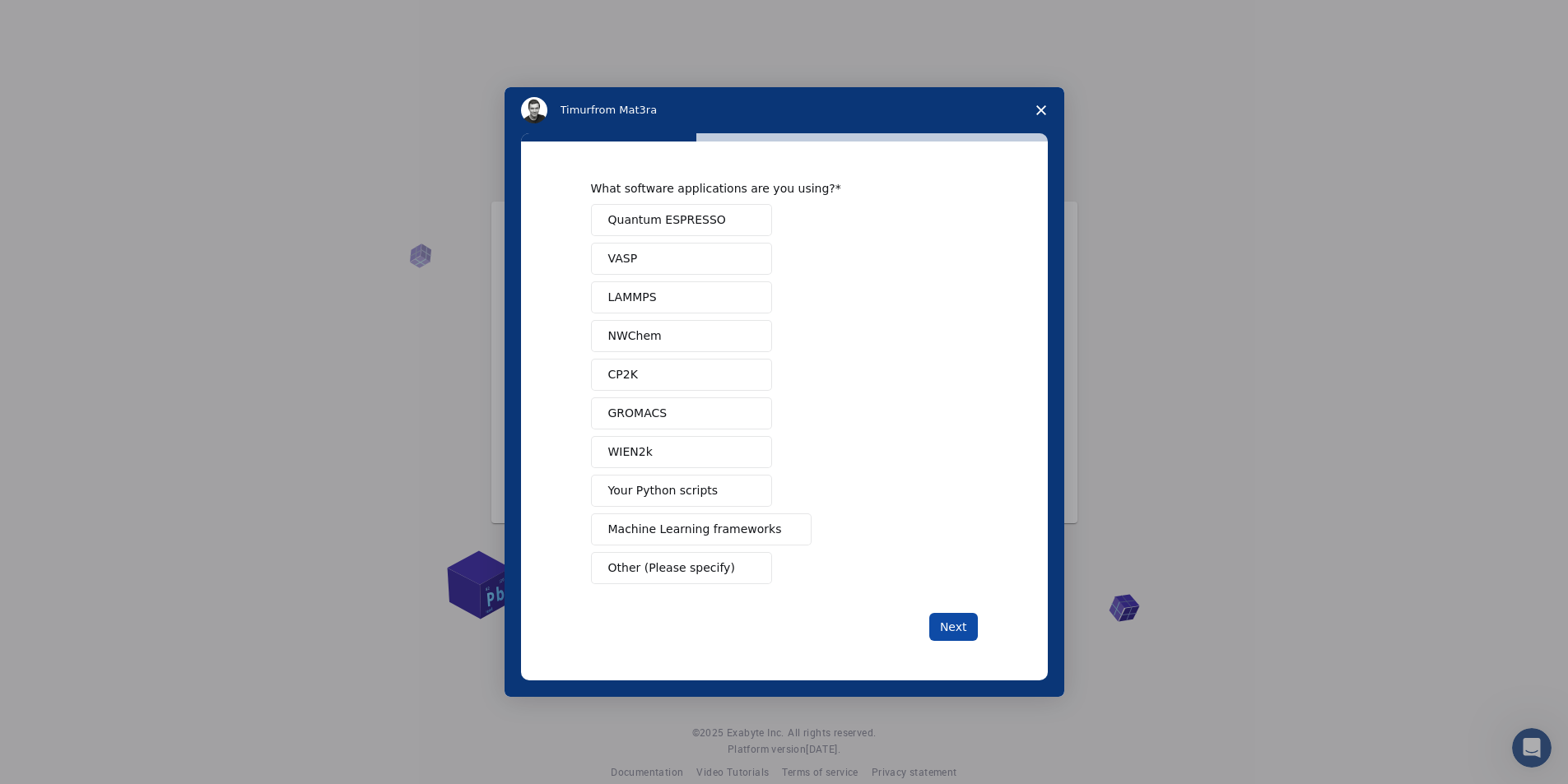
click at [972, 631] on button "Next" at bounding box center [953, 626] width 49 height 28
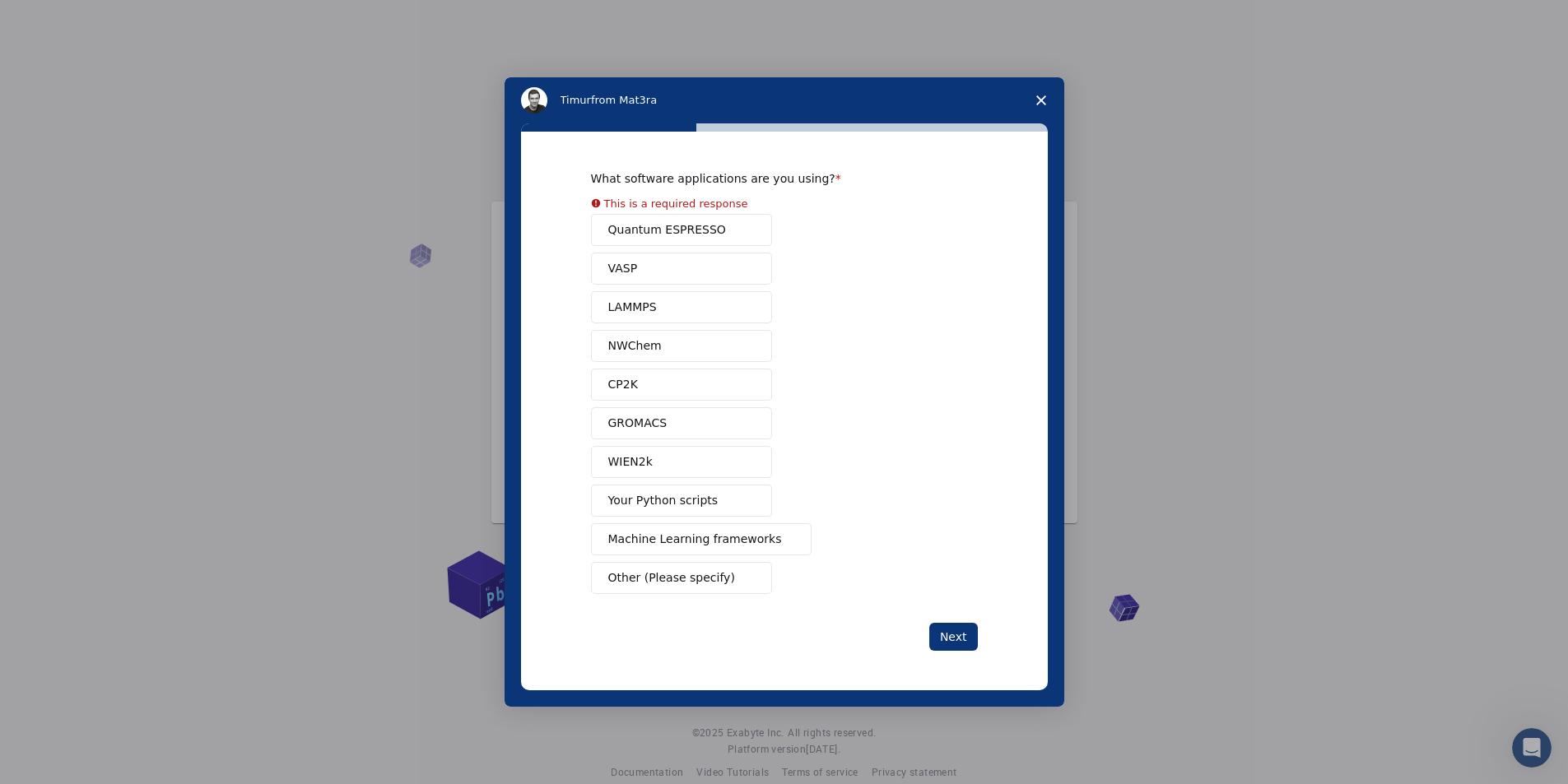
click at [672, 299] on button "LAMMPS" at bounding box center [681, 307] width 181 height 32
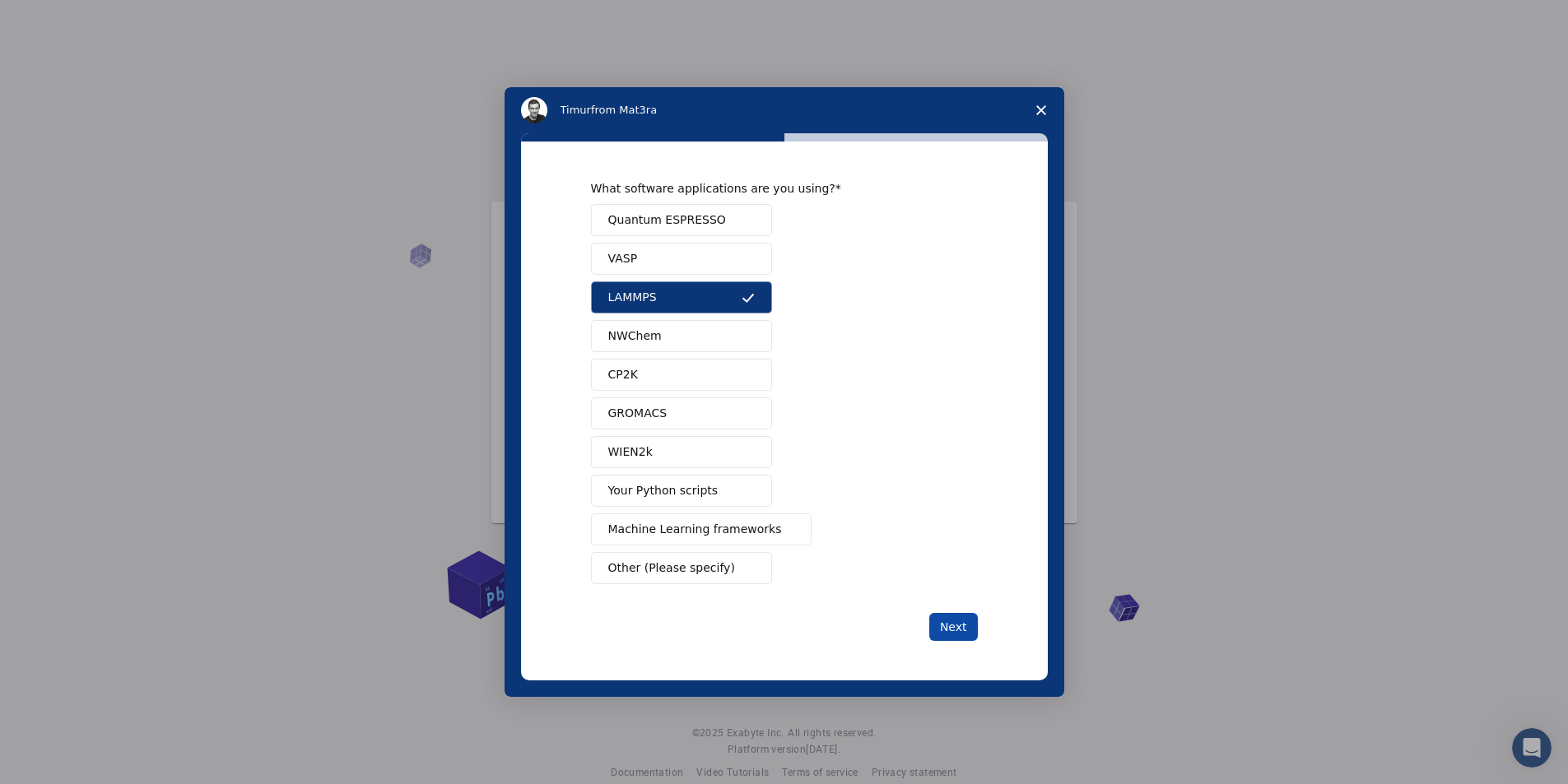
click at [963, 633] on button "Next" at bounding box center [953, 626] width 49 height 28
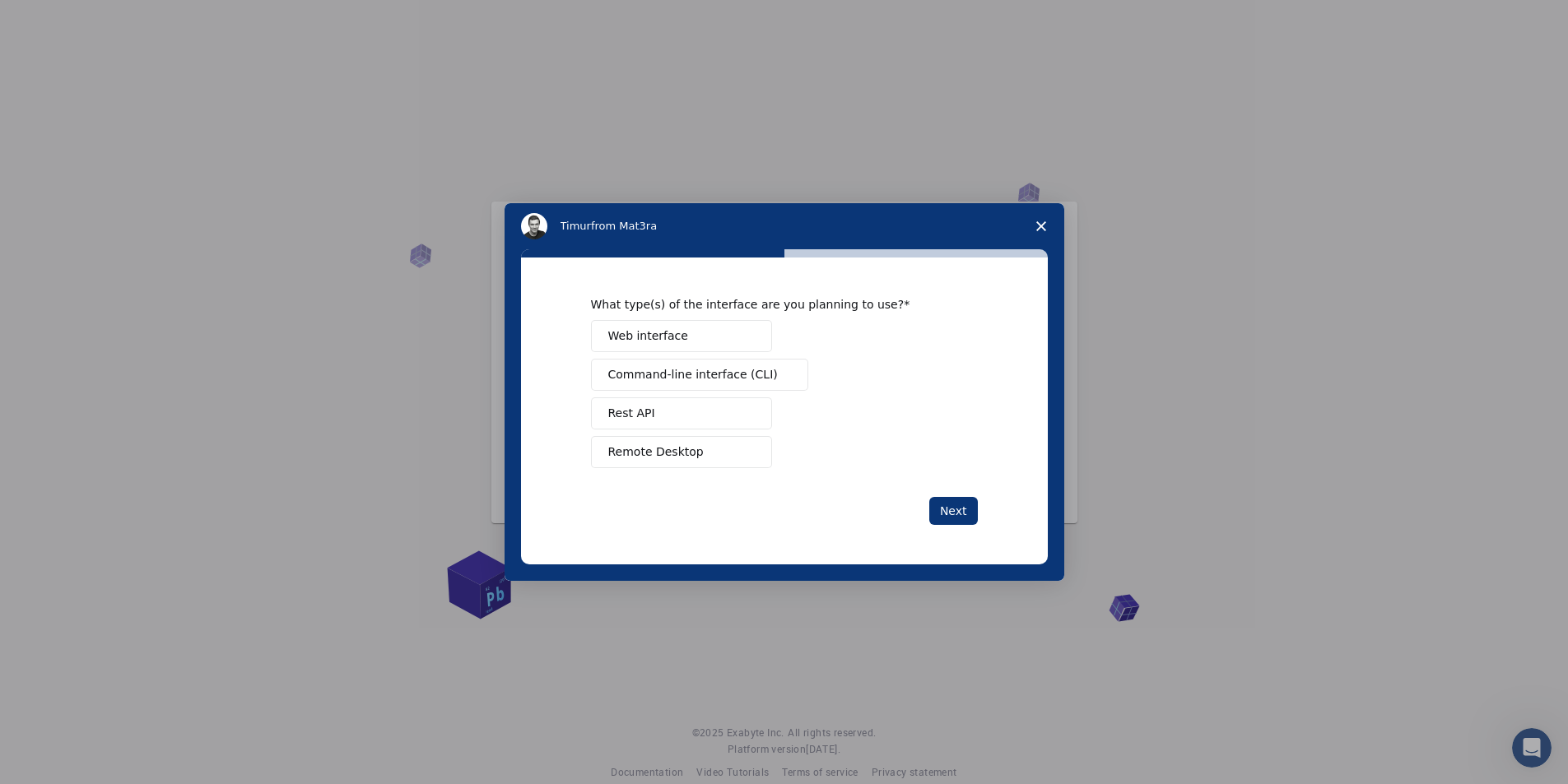
click at [690, 343] on button "Web interface" at bounding box center [681, 336] width 181 height 32
click at [947, 500] on button "Next" at bounding box center [953, 511] width 49 height 28
click at [635, 417] on span "Teach" at bounding box center [624, 414] width 33 height 17
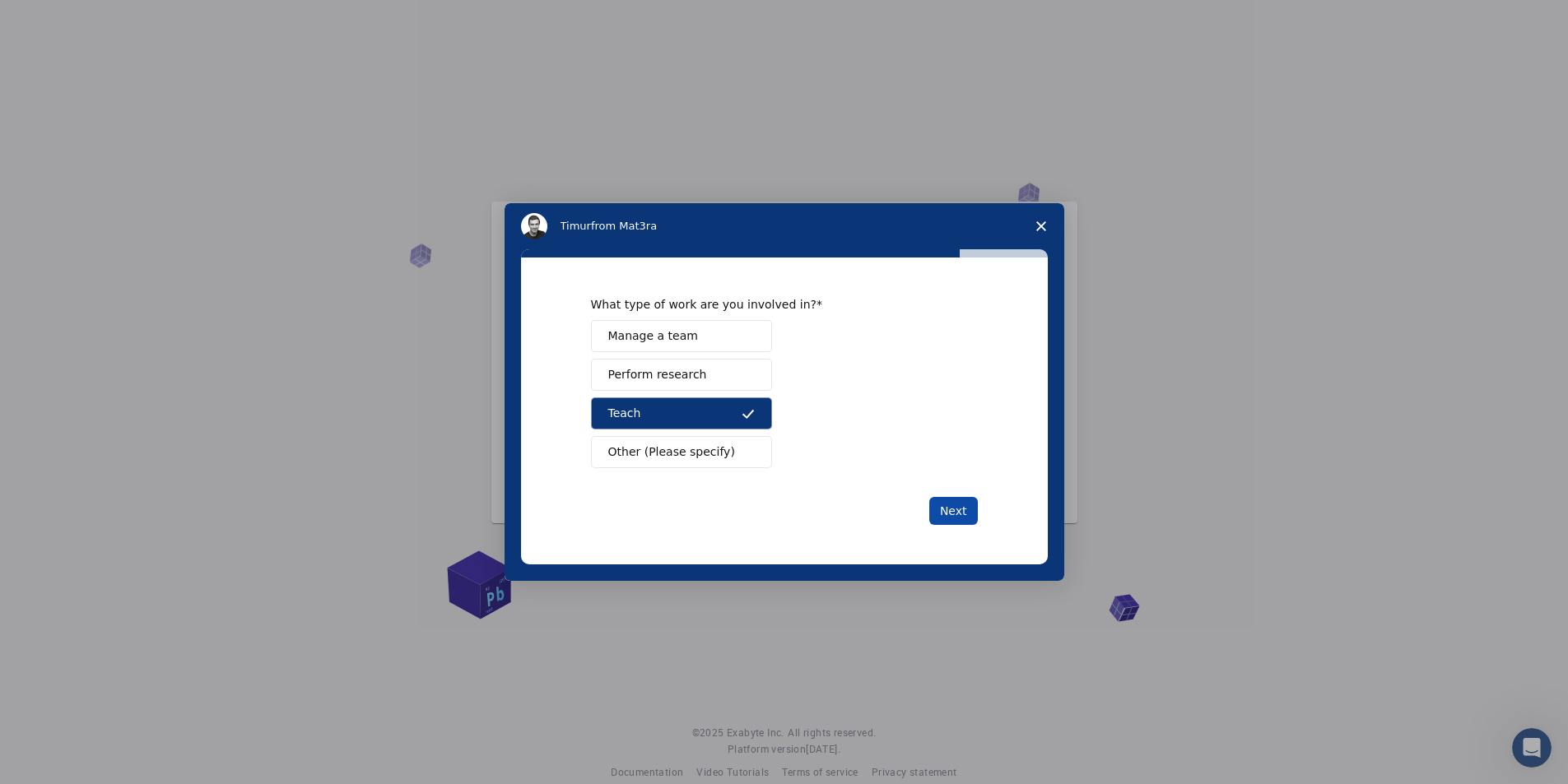
click at [952, 508] on button "Next" at bounding box center [953, 511] width 49 height 28
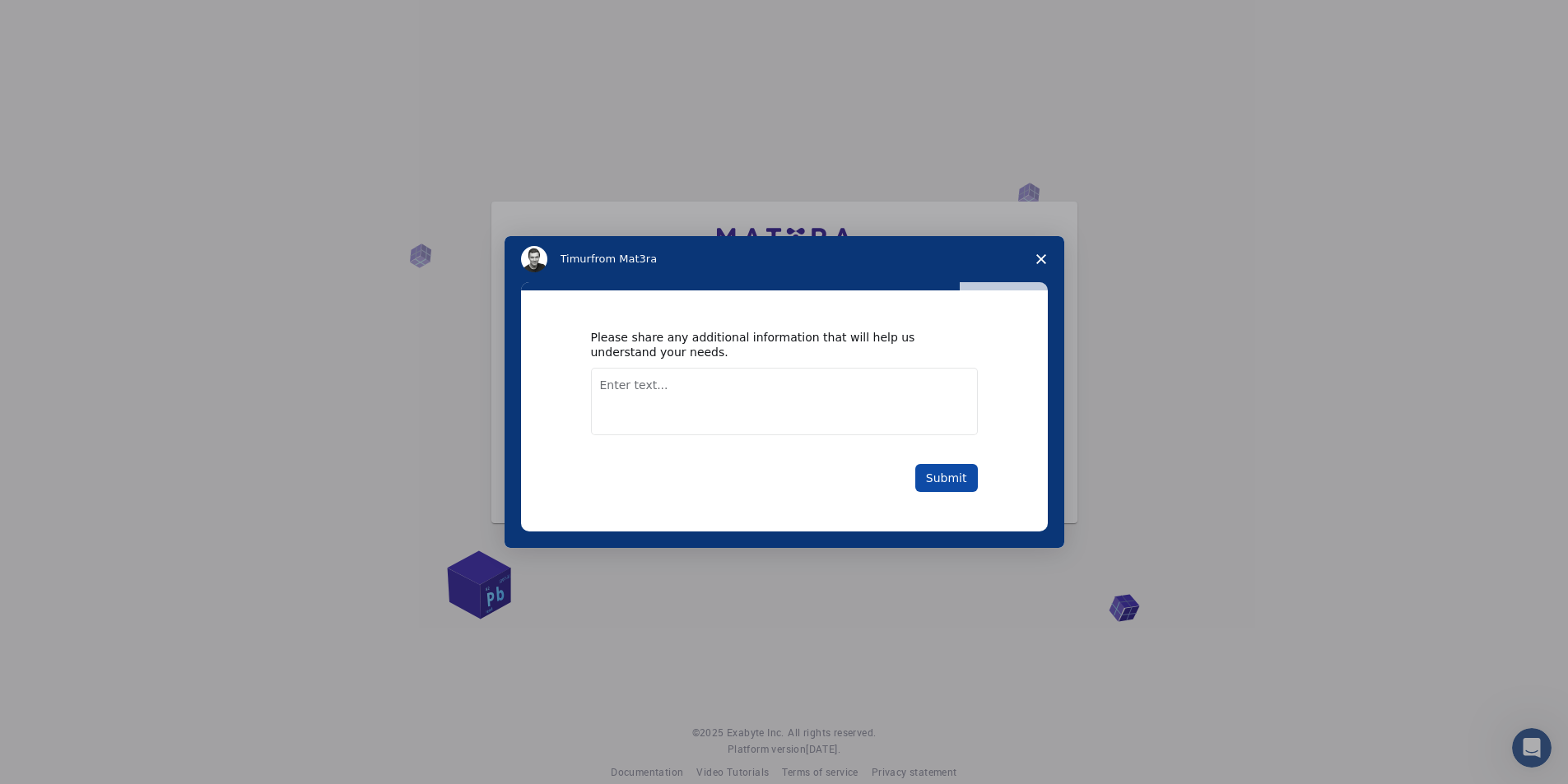
click at [937, 478] on button "Submit" at bounding box center [947, 478] width 62 height 28
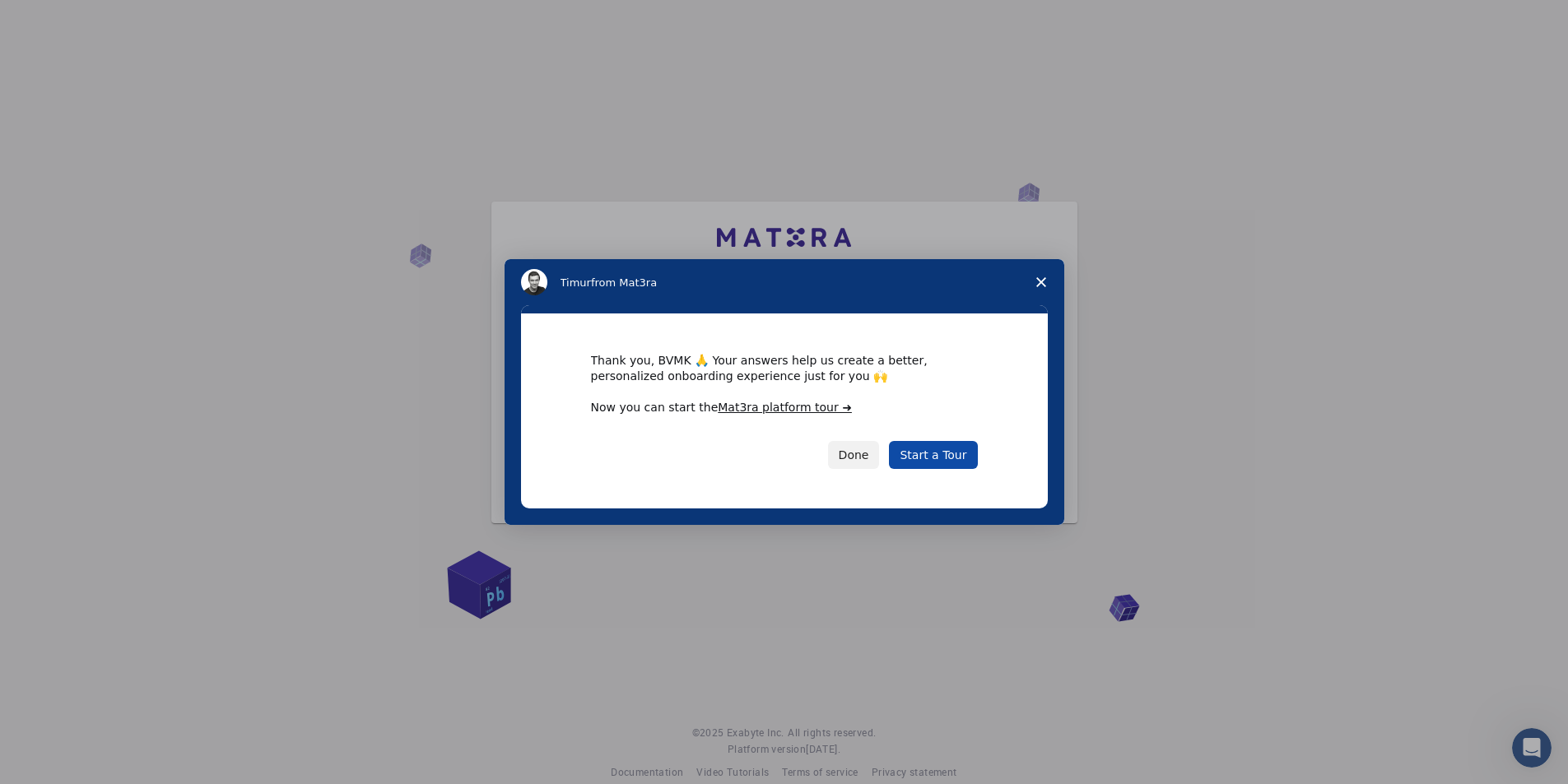
click at [952, 452] on link "Start a Tour" at bounding box center [933, 454] width 88 height 28
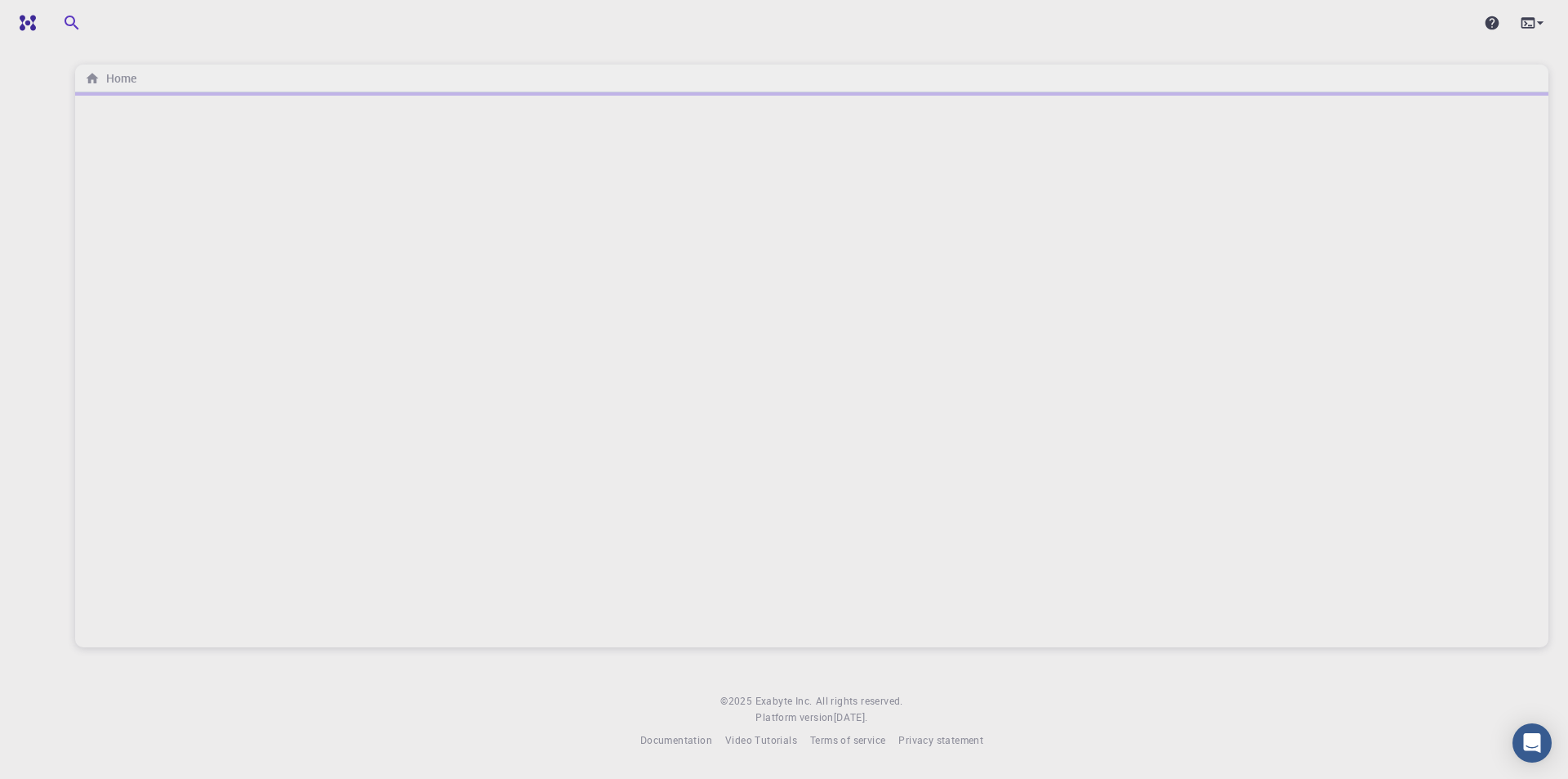
click at [850, 344] on div at bounding box center [812, 370] width 1473 height 555
click at [1535, 25] on icon at bounding box center [1540, 23] width 16 height 16
click at [929, 278] on div at bounding box center [784, 389] width 1568 height 779
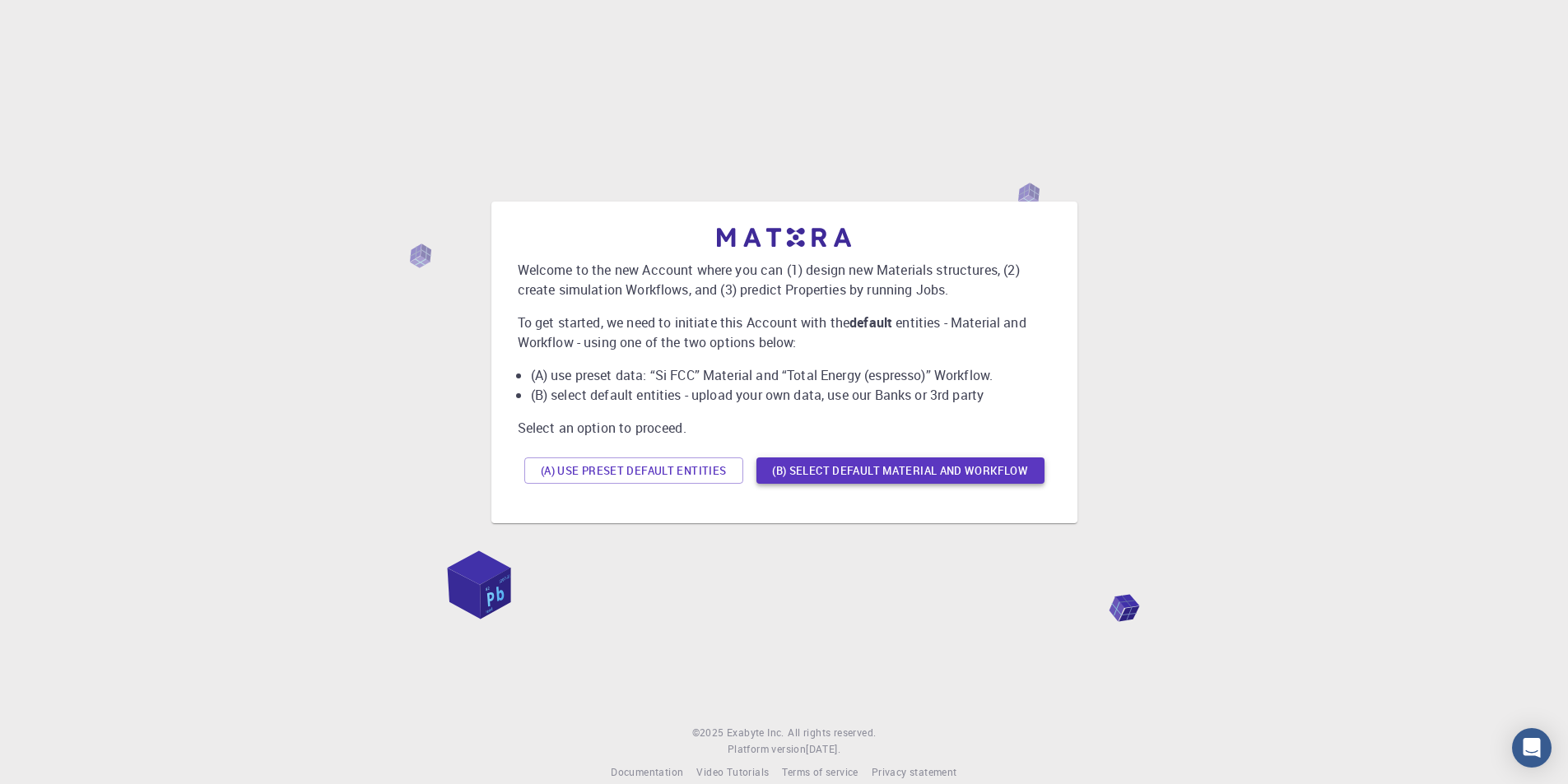
click at [921, 470] on button "(B) Select default material and workflow" at bounding box center [900, 470] width 288 height 26
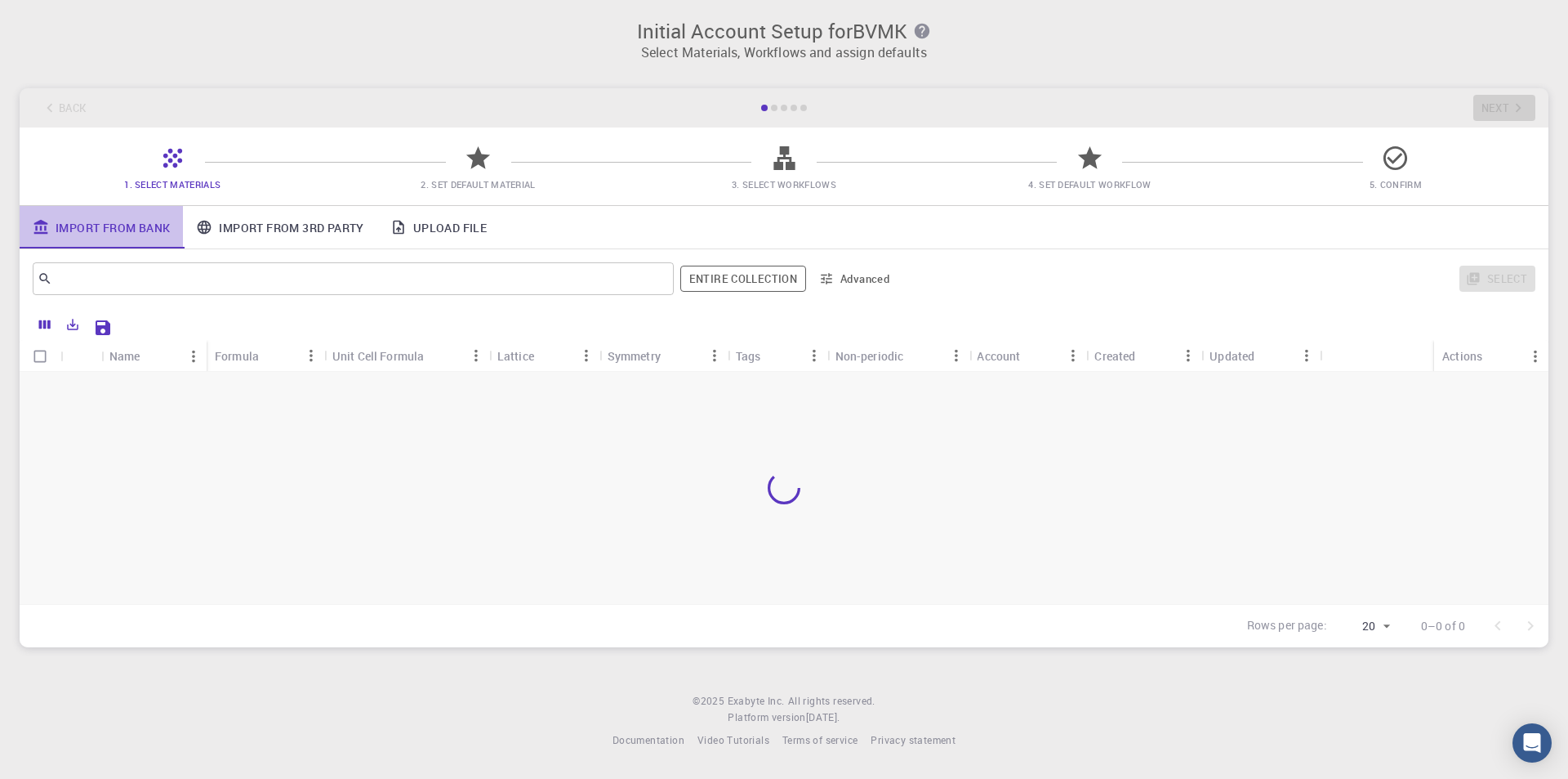
click at [132, 226] on link "Import From Bank" at bounding box center [101, 227] width 163 height 43
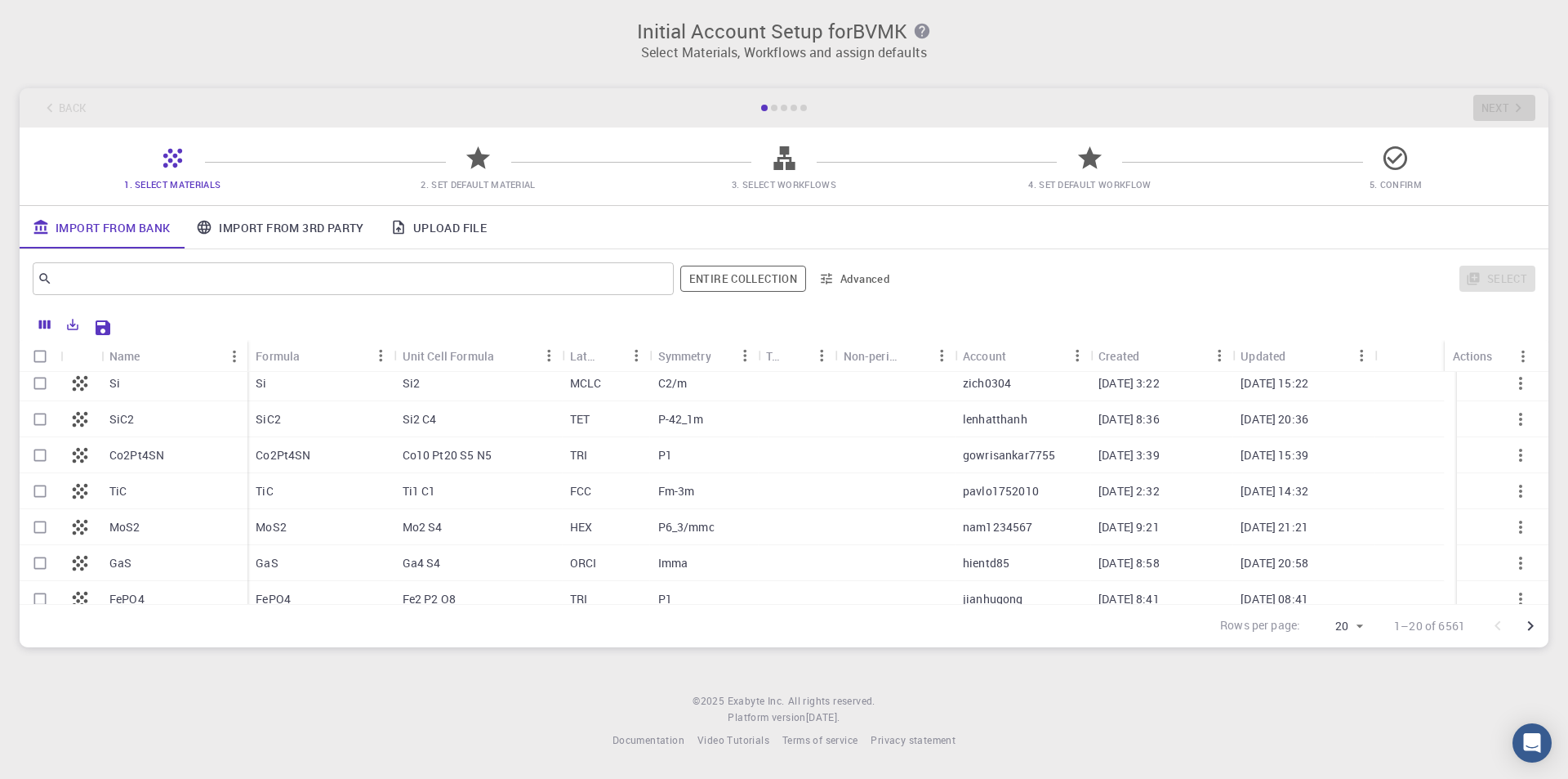
scroll to position [351, 0]
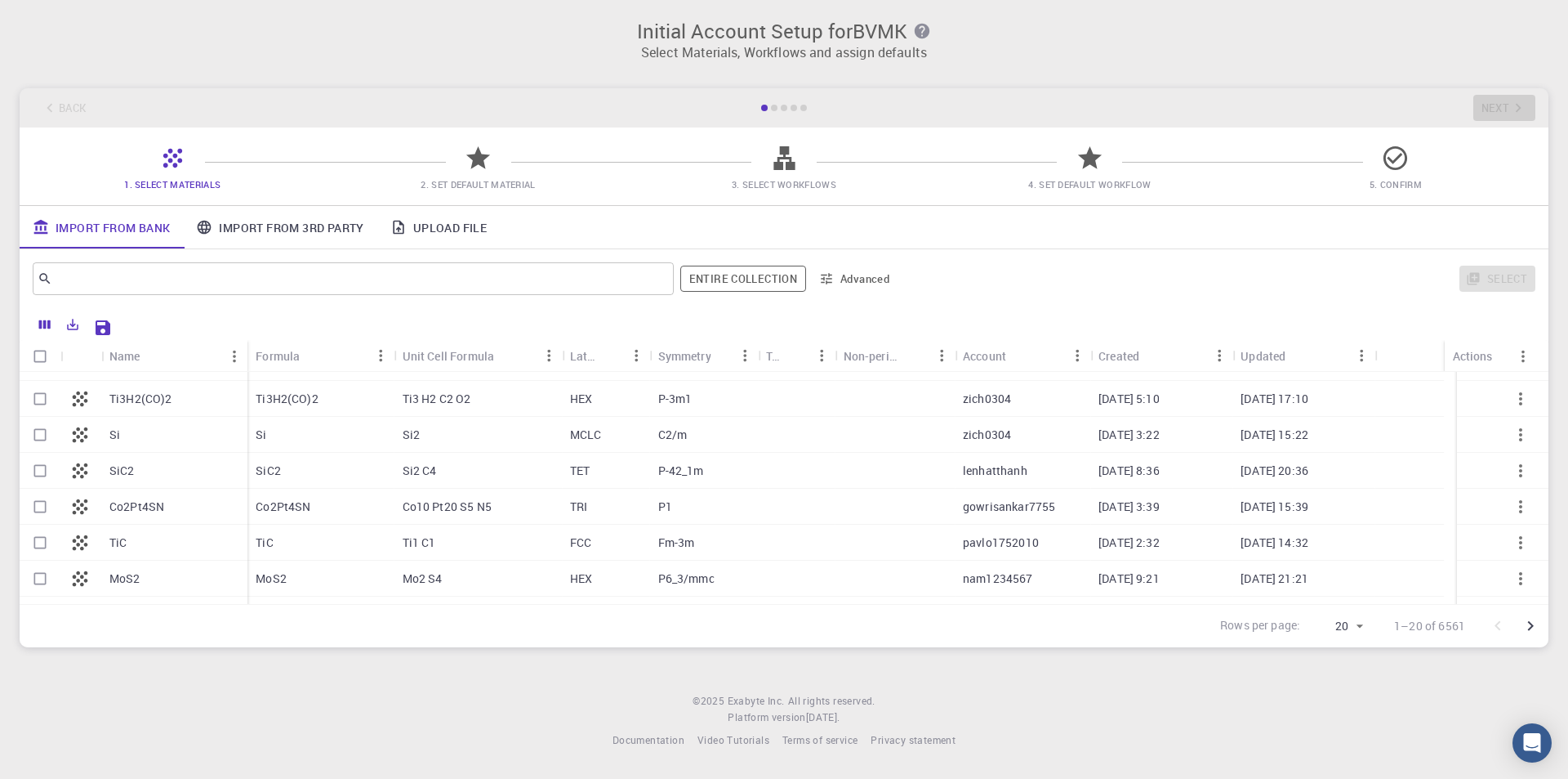
click at [179, 466] on div "SiC2" at bounding box center [174, 470] width 146 height 36
checkbox input "true"
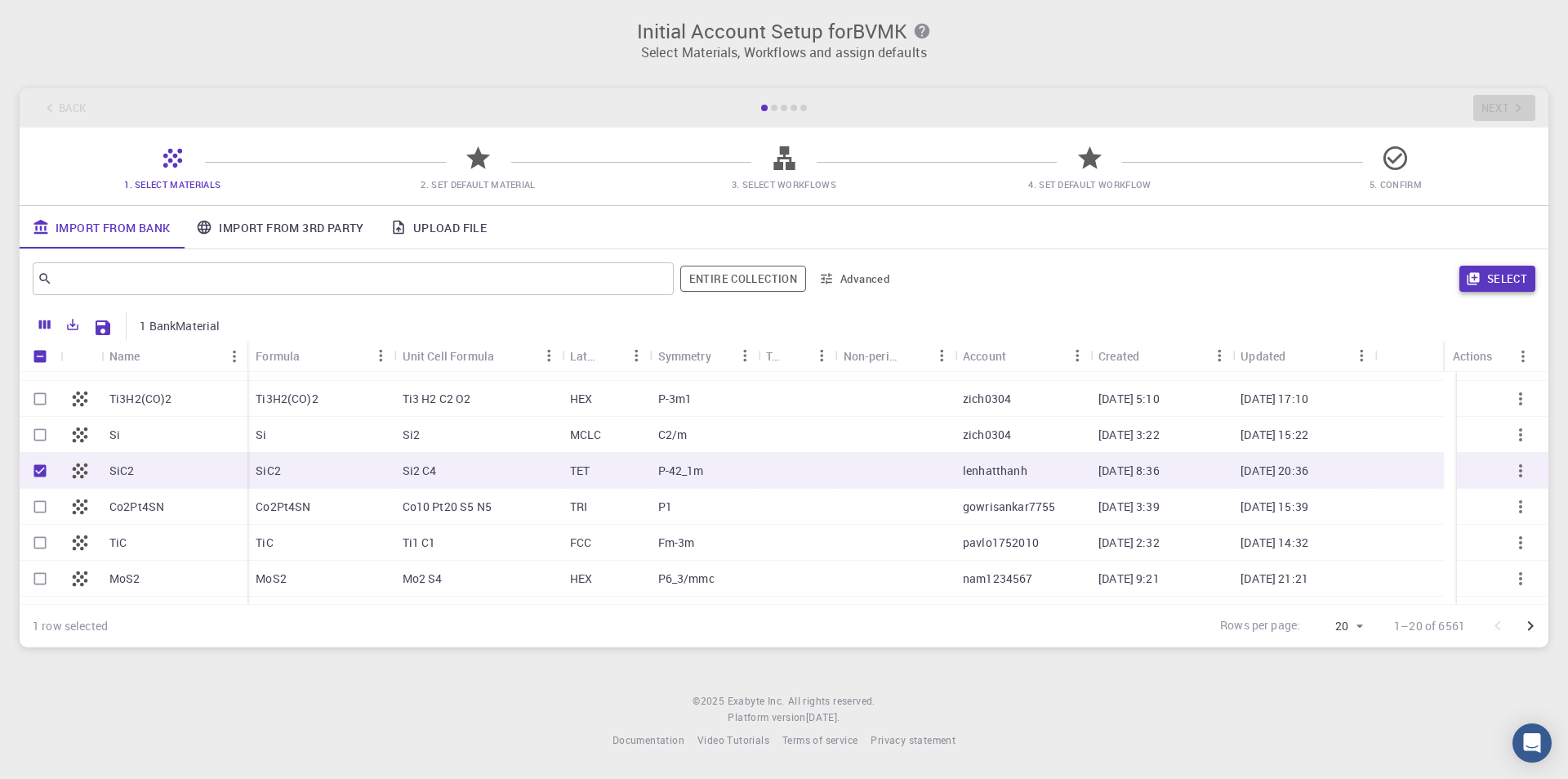
click at [1492, 275] on button "Select" at bounding box center [1498, 278] width 76 height 26
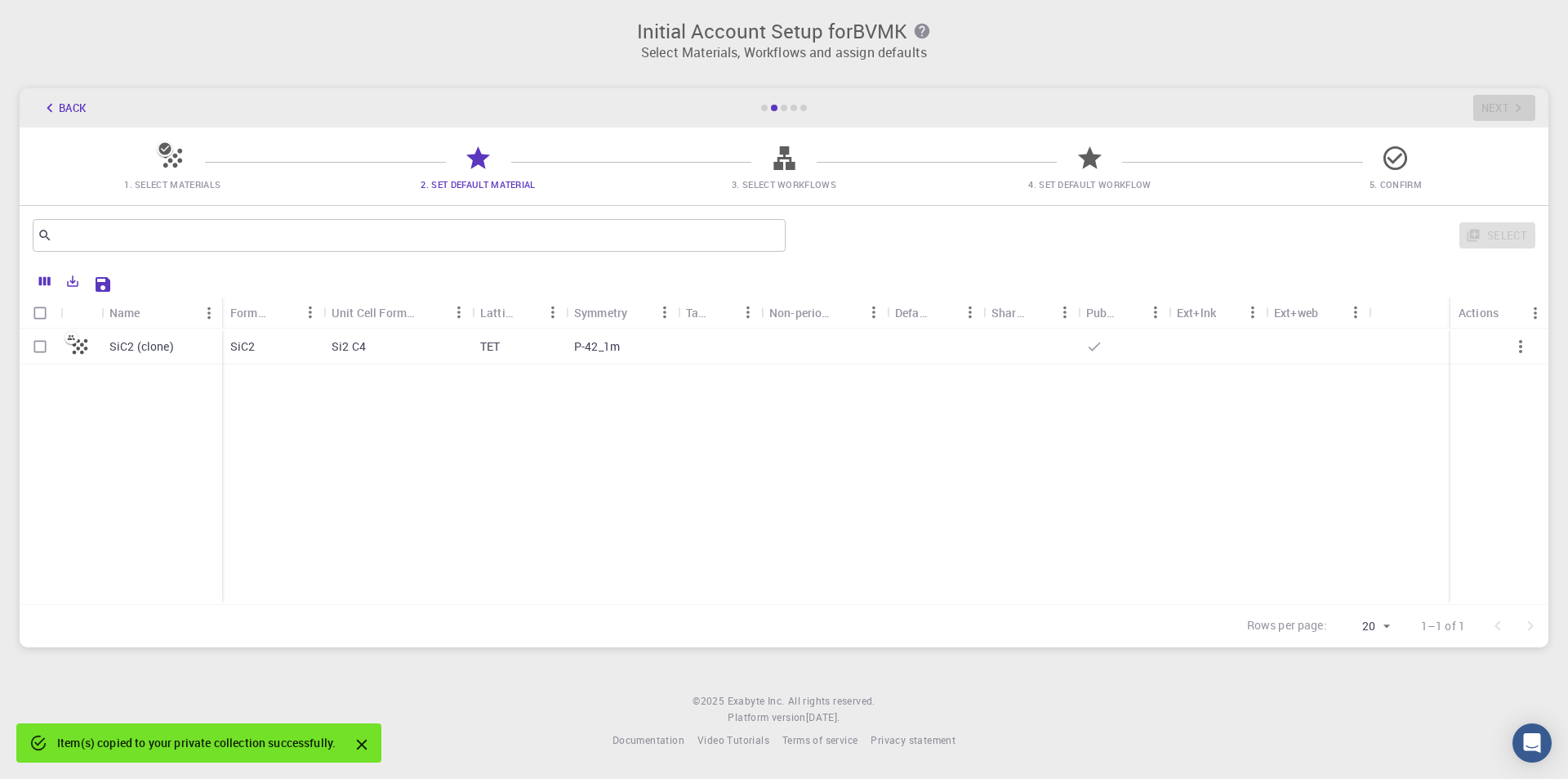
click at [163, 351] on p "SiC2 (clone)" at bounding box center [142, 346] width 65 height 16
checkbox input "true"
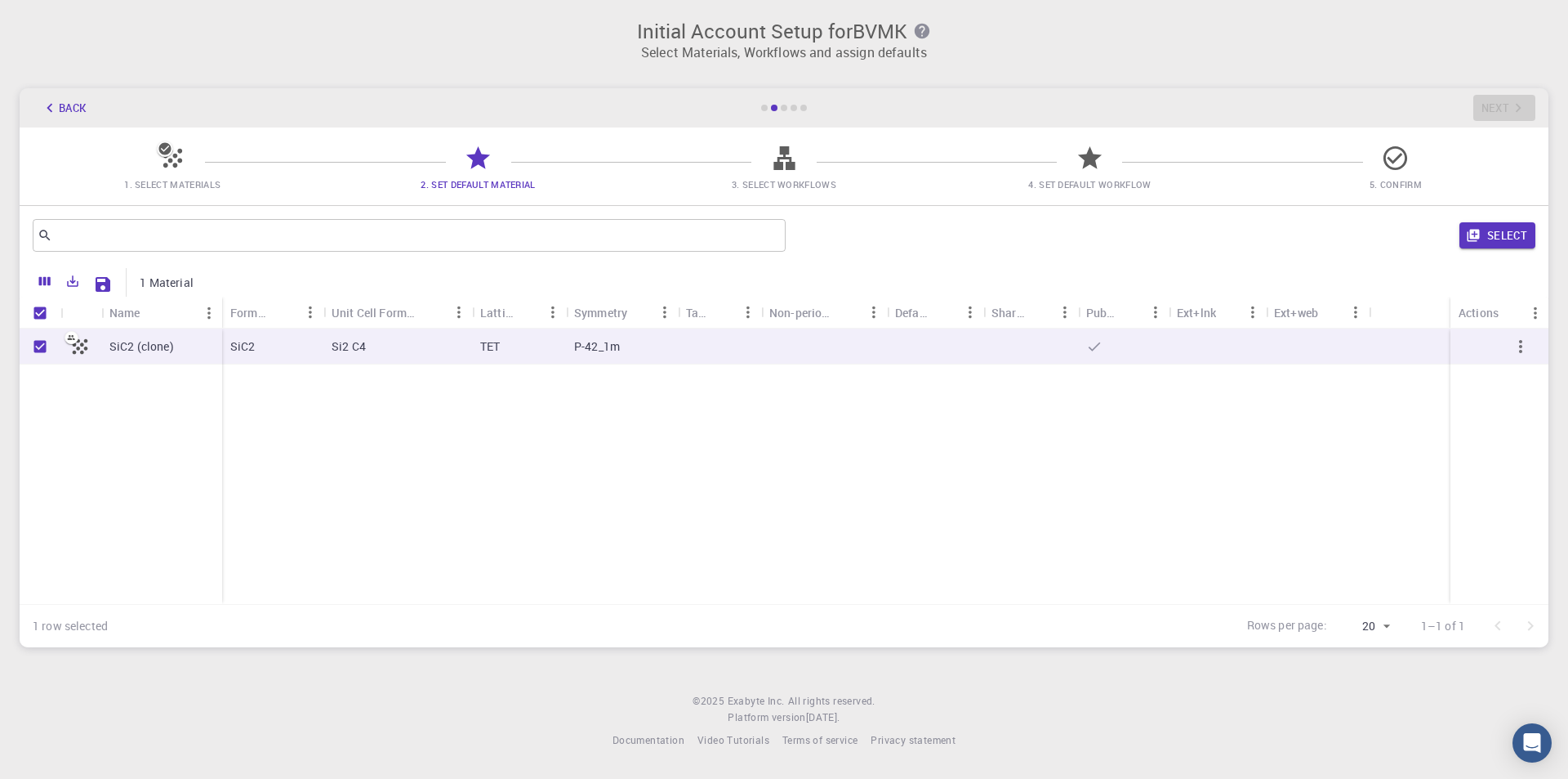
click at [924, 357] on div at bounding box center [935, 346] width 96 height 36
checkbox input "true"
click at [1499, 239] on button "Select" at bounding box center [1498, 235] width 76 height 26
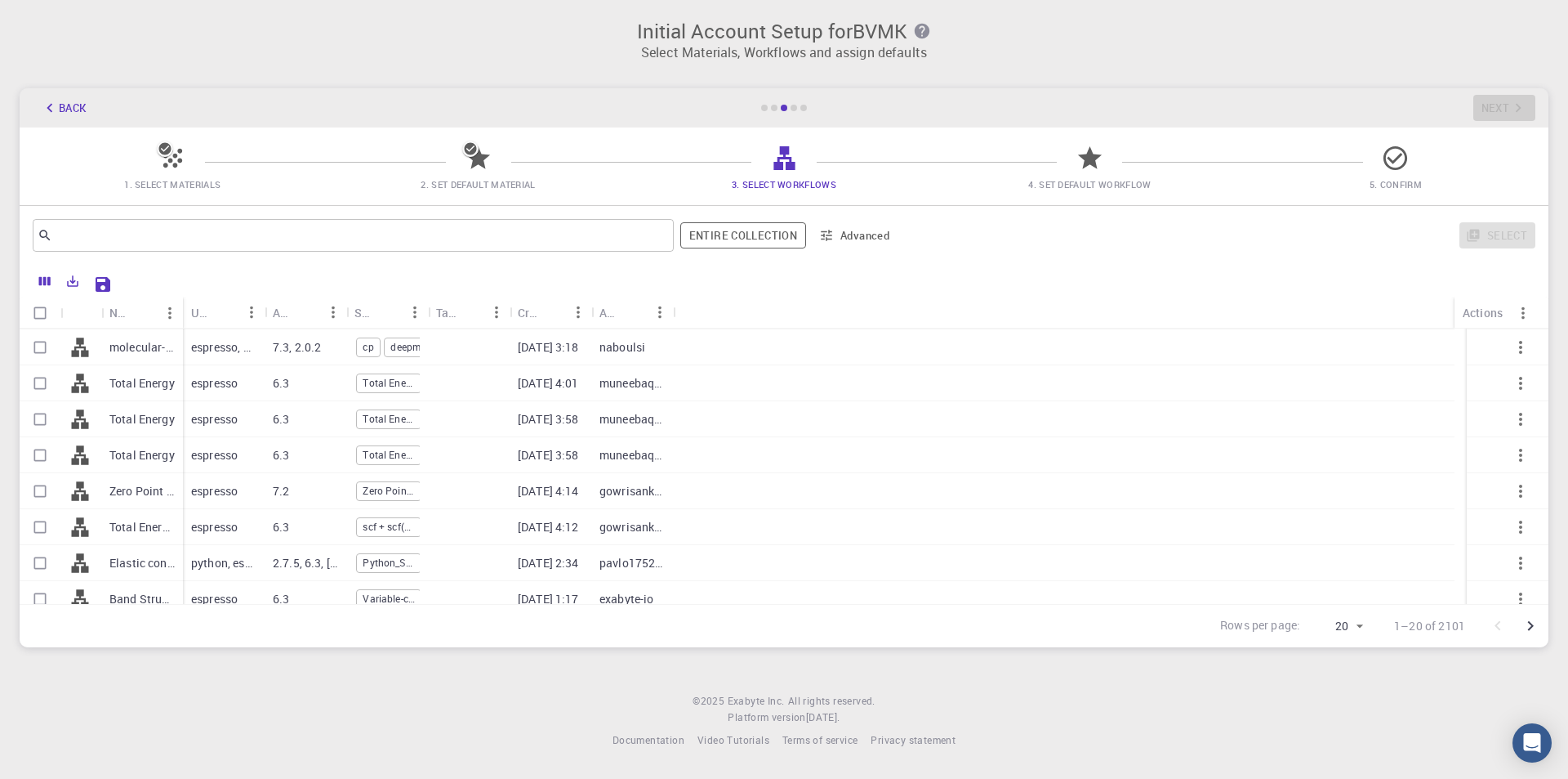
scroll to position [0, 0]
click at [167, 587] on div "Elastic constant (QE) ver.2.2 (clone) (clone)" at bounding box center [142, 598] width 81 height 36
checkbox input "true"
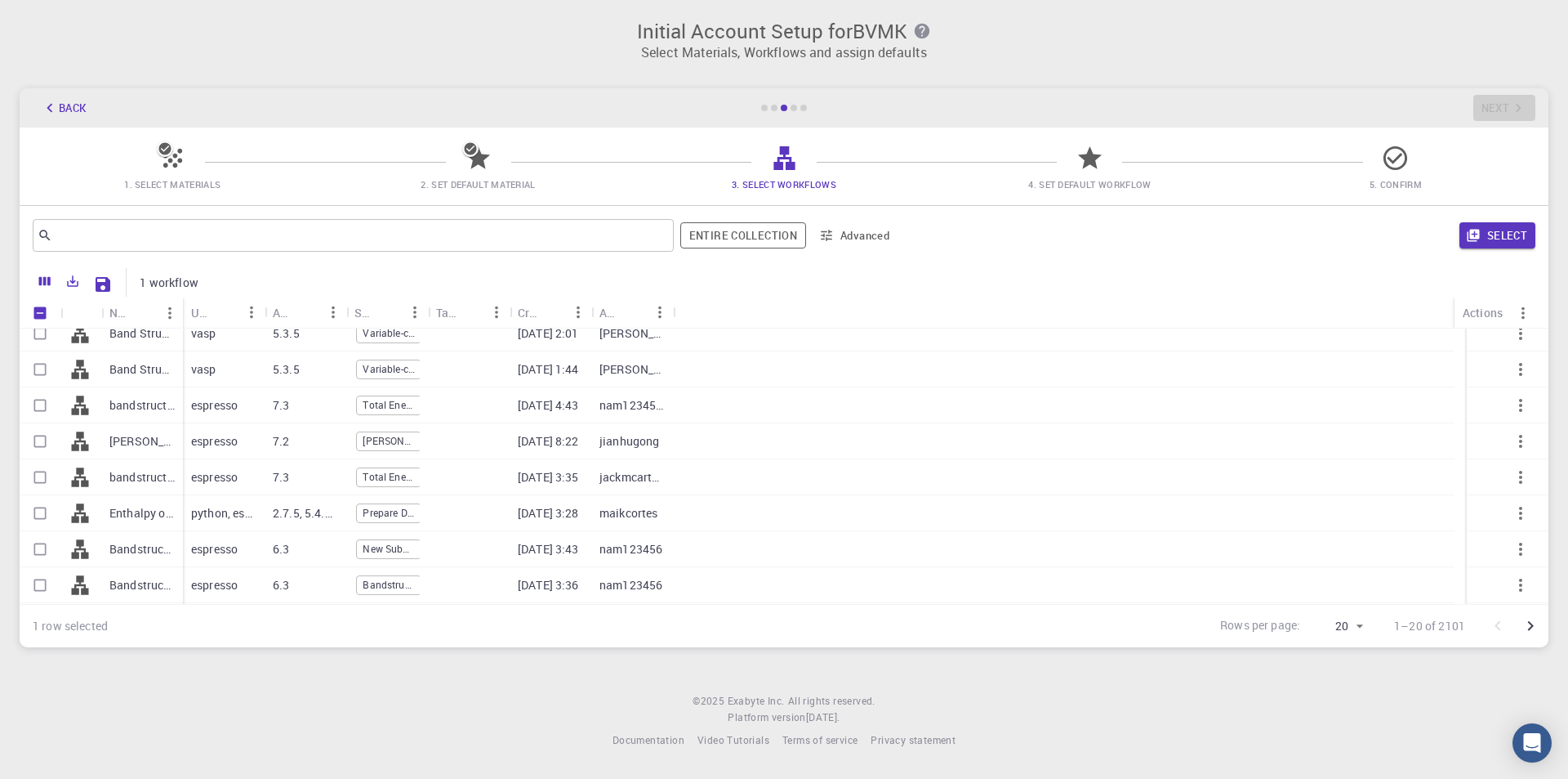
scroll to position [137, 0]
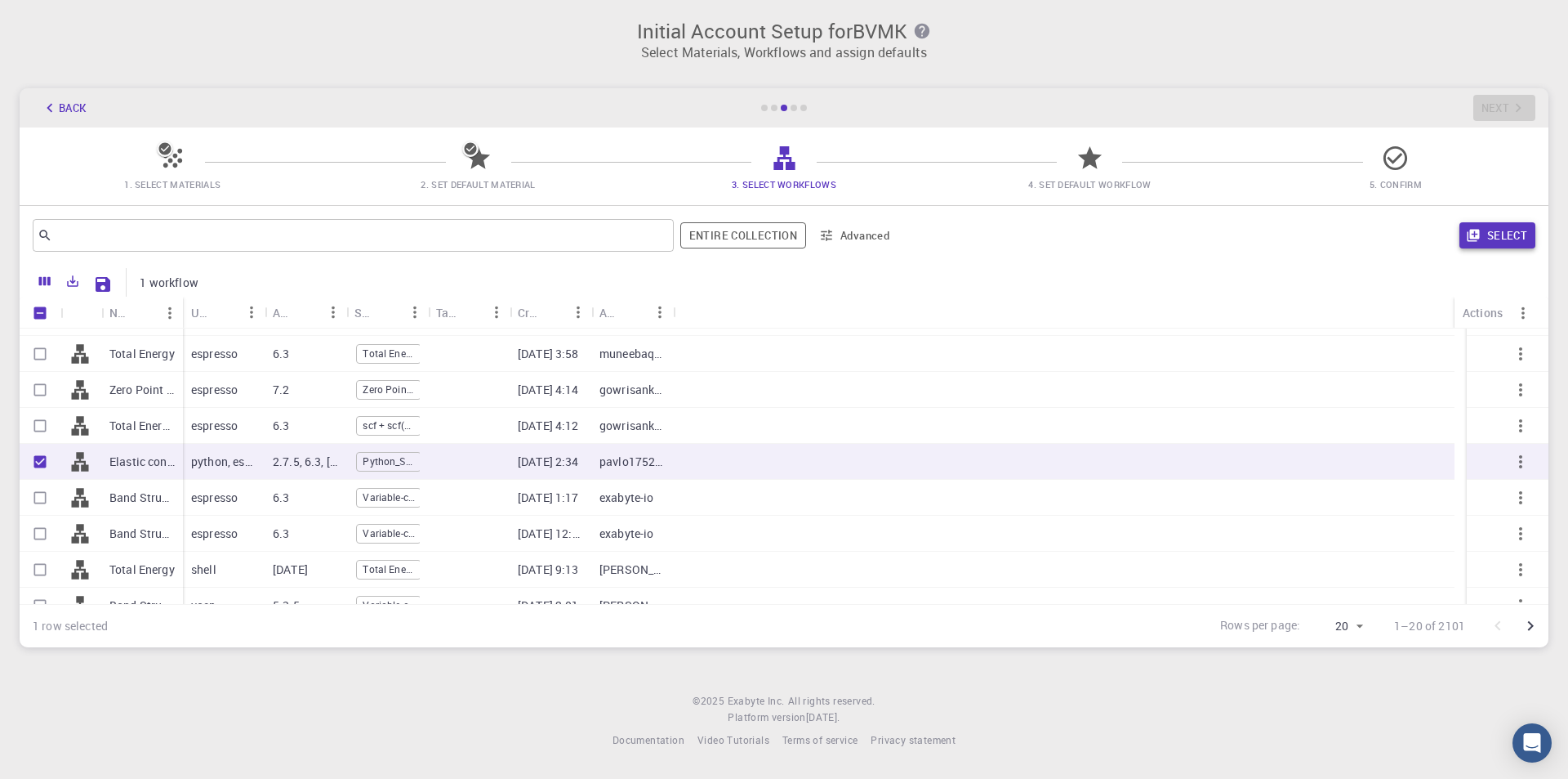
click at [1498, 237] on button "Select" at bounding box center [1498, 235] width 76 height 26
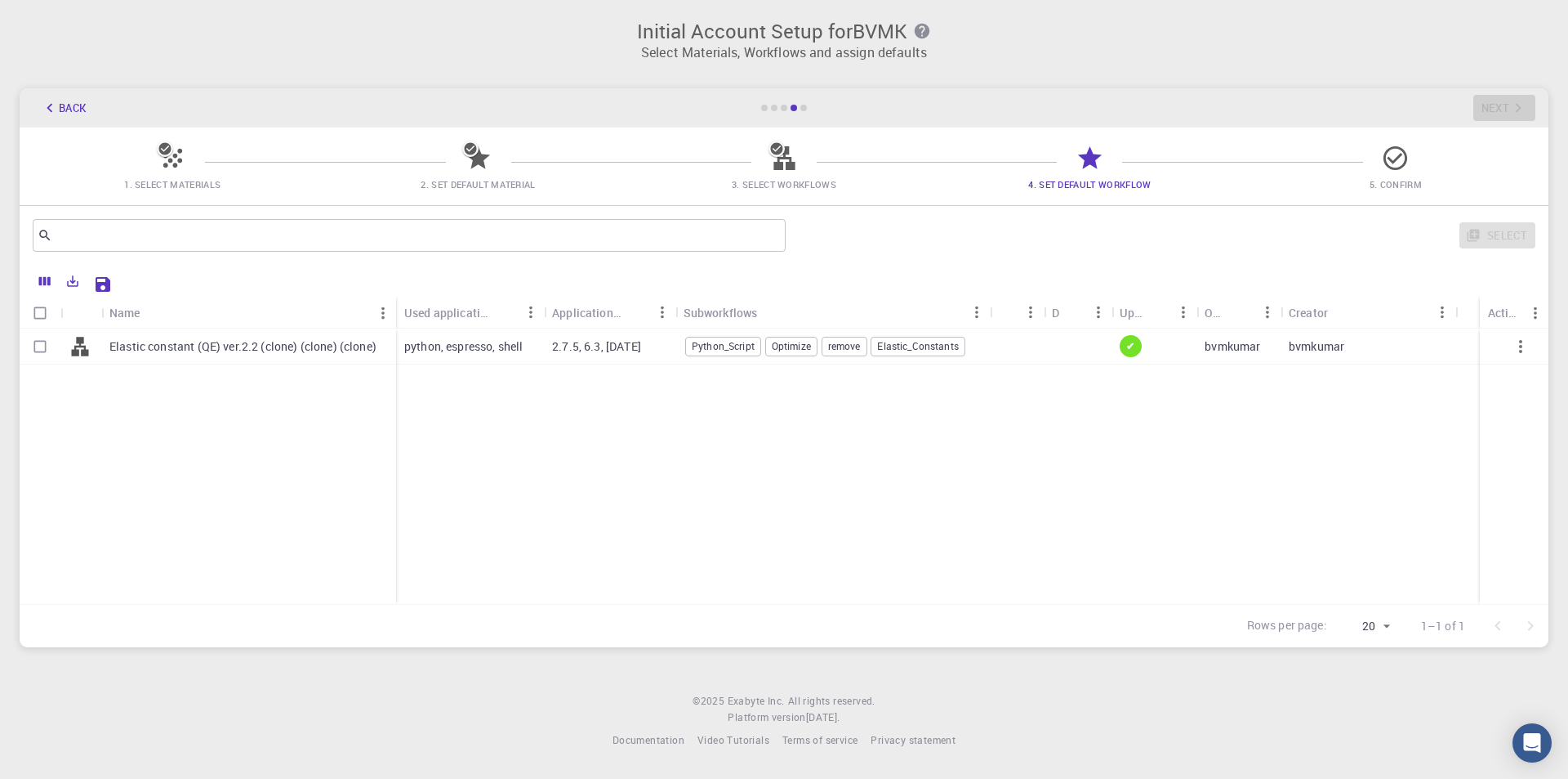
click at [297, 346] on p "Elastic constant (QE) ver.2.2 (clone) (clone) (clone)" at bounding box center [243, 346] width 267 height 16
checkbox input "true"
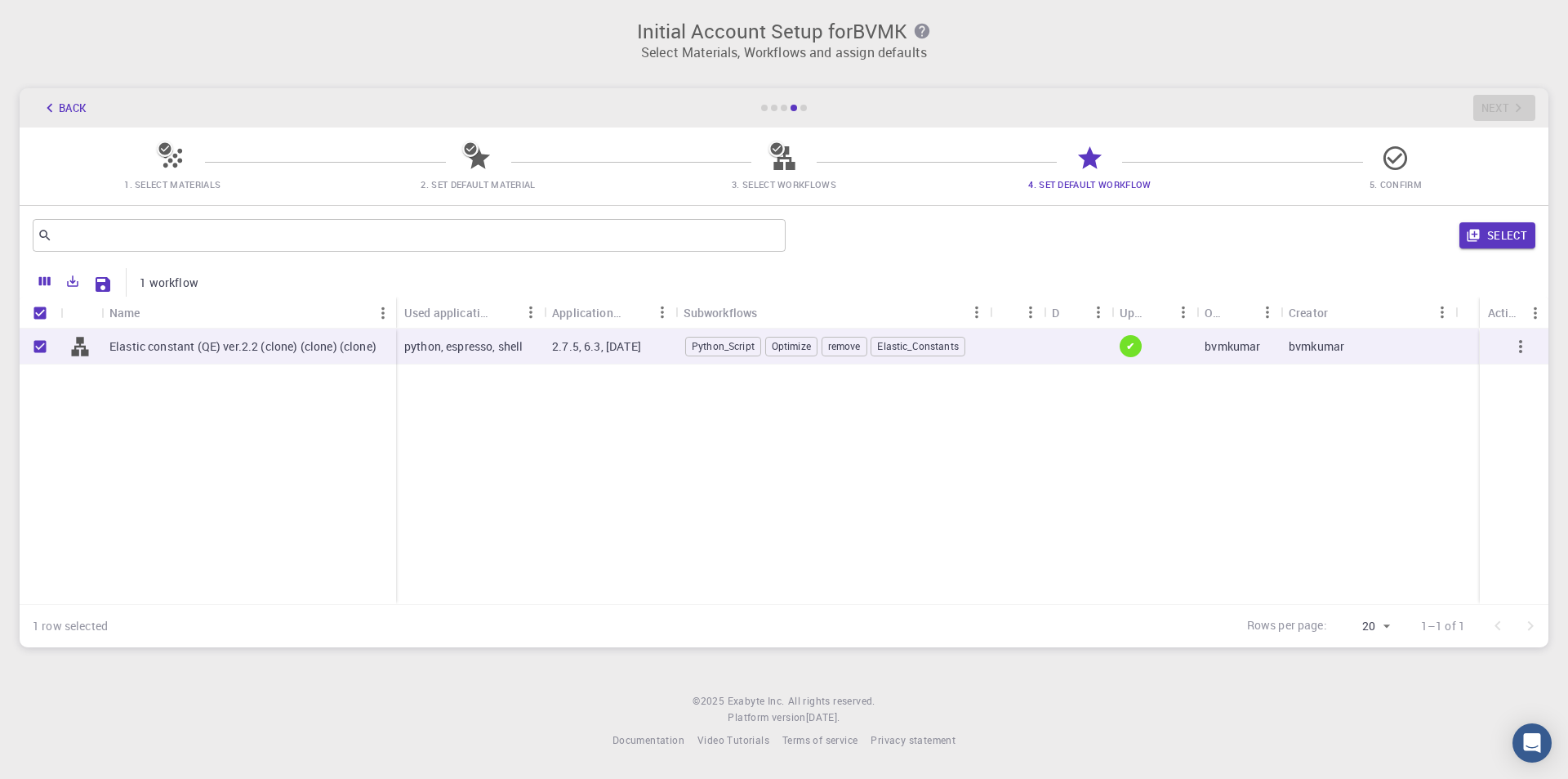
click at [1500, 239] on button "Select" at bounding box center [1498, 235] width 76 height 26
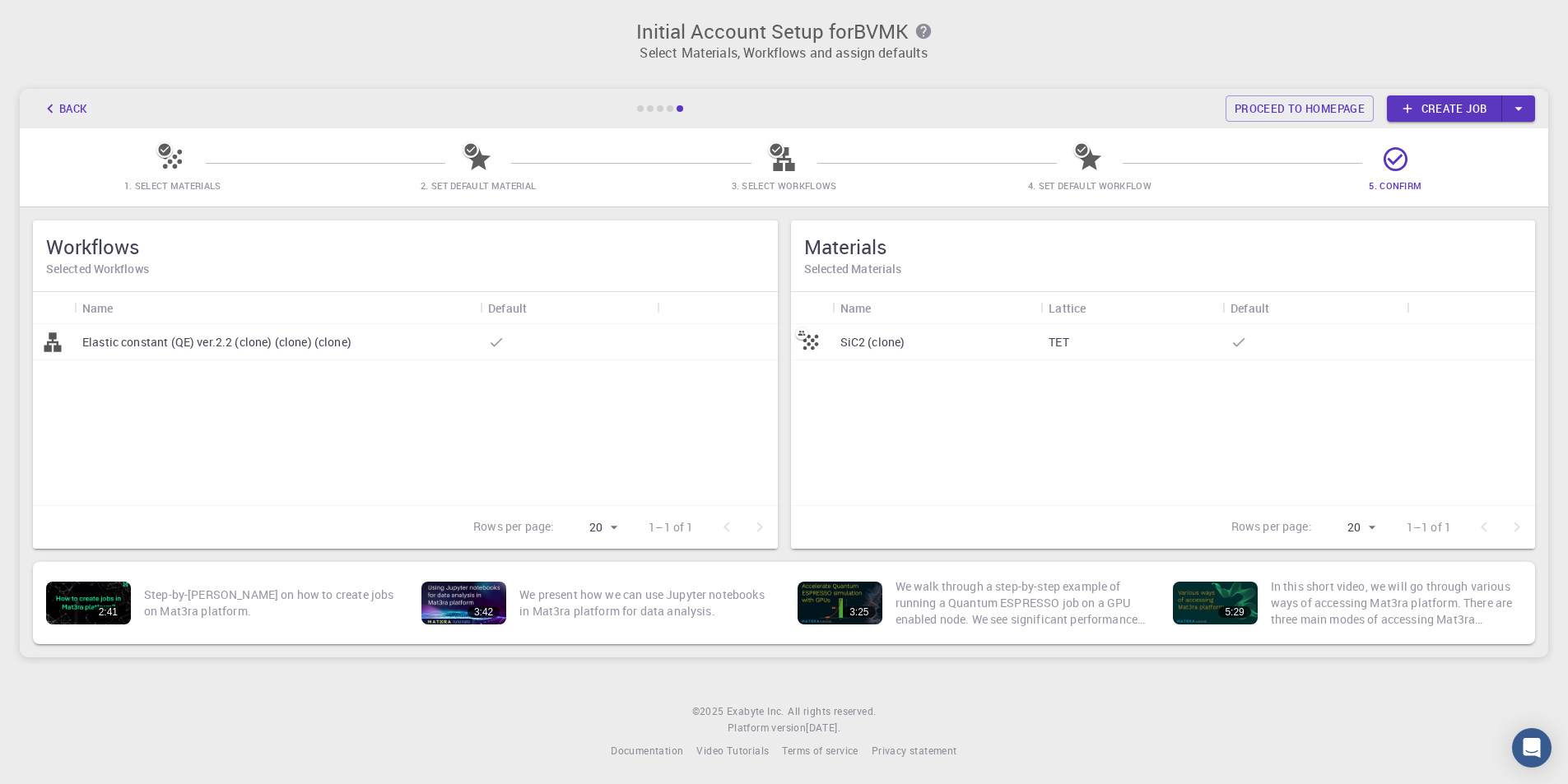
click at [313, 347] on p "Elastic constant (QE) ver.2.2 (clone) (clone) (clone)" at bounding box center [216, 342] width 269 height 16
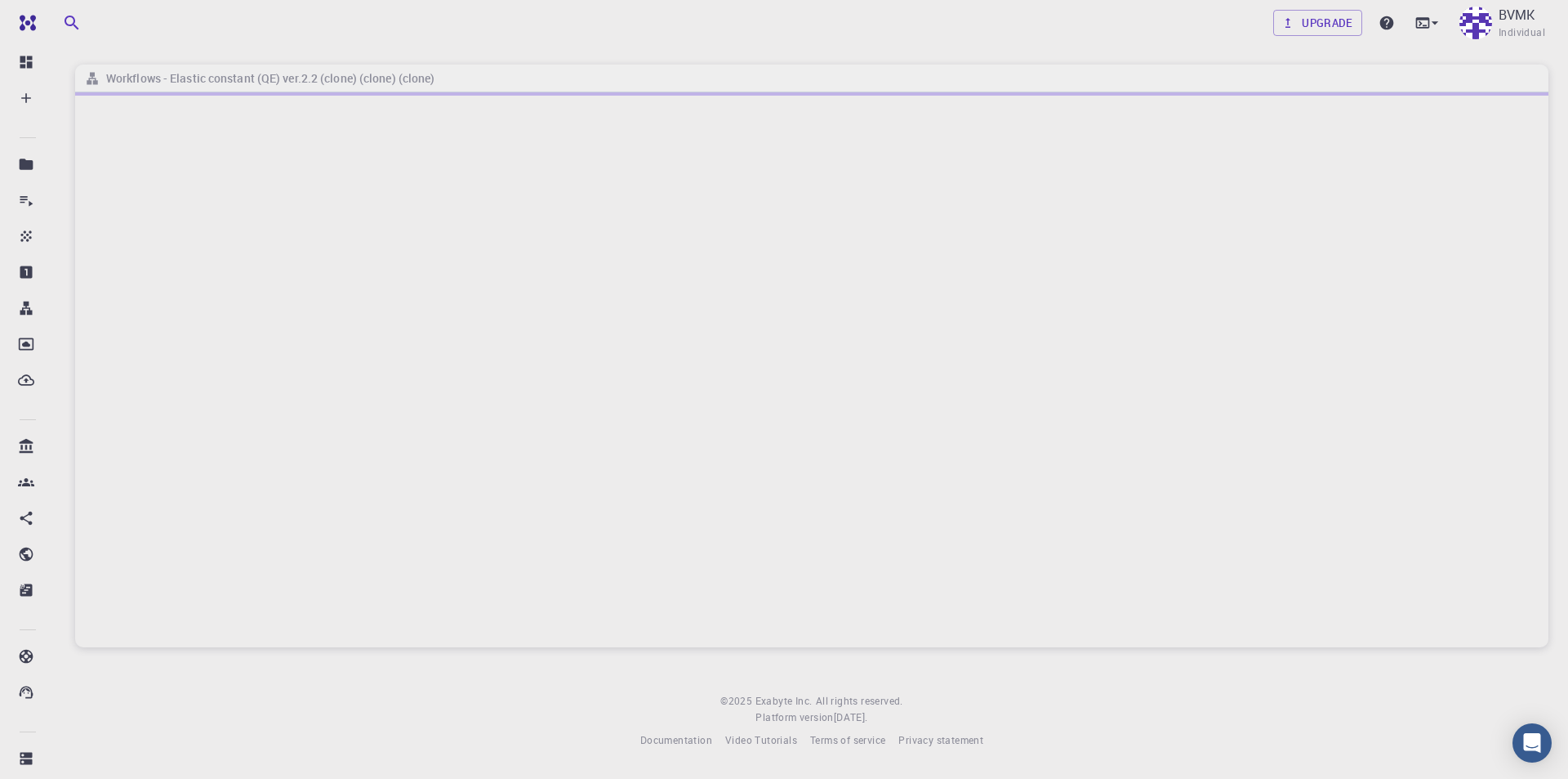
click at [682, 321] on div at bounding box center [812, 370] width 1473 height 555
click at [717, 214] on div at bounding box center [812, 370] width 1473 height 555
click at [331, 70] on h6 "Workflows - Elastic constant (QE) ver.2.2 (clone) (clone) (clone)" at bounding box center [267, 78] width 336 height 18
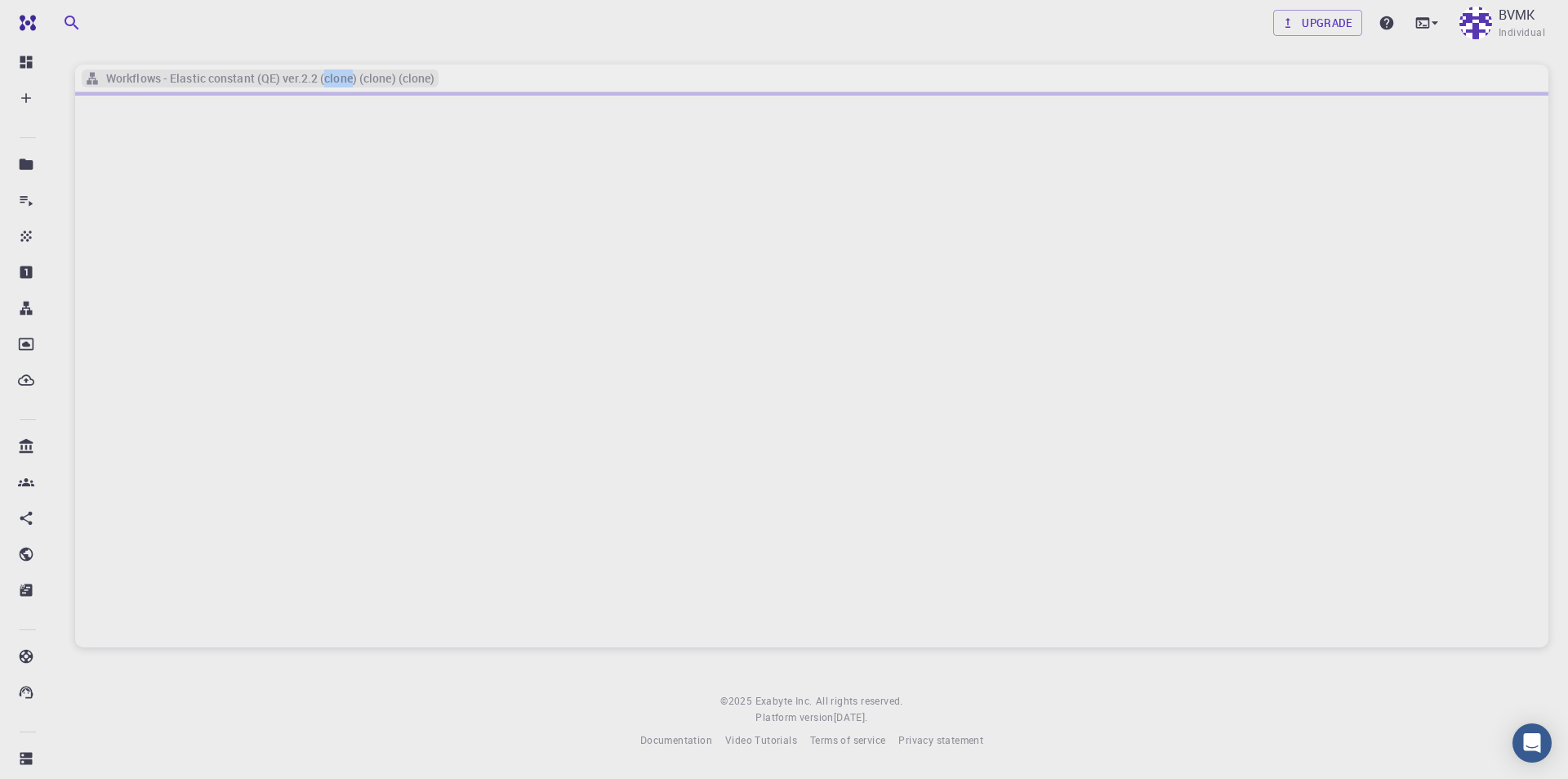
click at [331, 70] on h6 "Workflows - Elastic constant (QE) ver.2.2 (clone) (clone) (clone)" at bounding box center [267, 78] width 336 height 18
click at [411, 77] on h6 "Workflows - Elastic constant (QE) ver.2.2 (clone) (clone) (clone)" at bounding box center [267, 78] width 336 height 18
